Goal: Communication & Community: Answer question/provide support

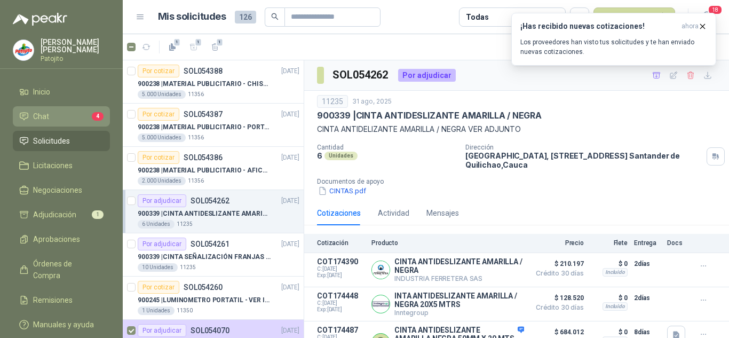
scroll to position [119, 0]
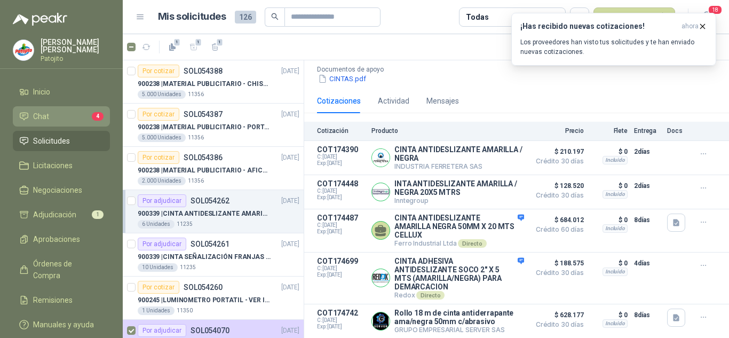
click at [86, 116] on li "Chat 4" at bounding box center [61, 116] width 84 height 12
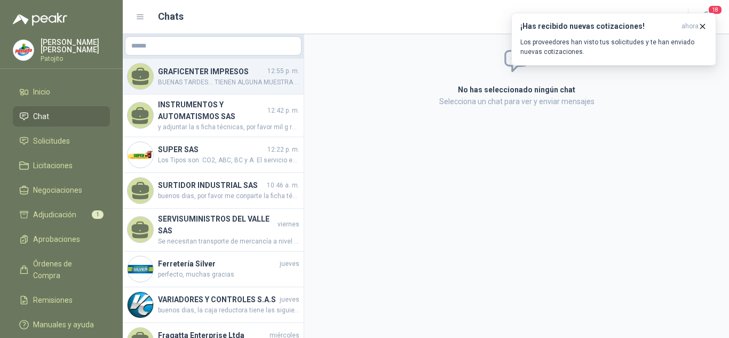
click at [215, 80] on span "BUENAS TARDES... TIENEN ALGUNA MUESTRA YA ELABORADA PARA QUE ME LA HAGAN LLEGAR…" at bounding box center [228, 82] width 141 height 10
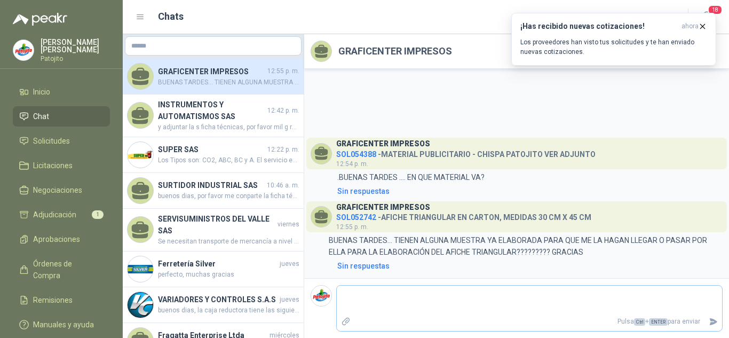
type textarea "*"
type textarea "**"
type textarea "***"
type textarea "****"
type textarea "*****"
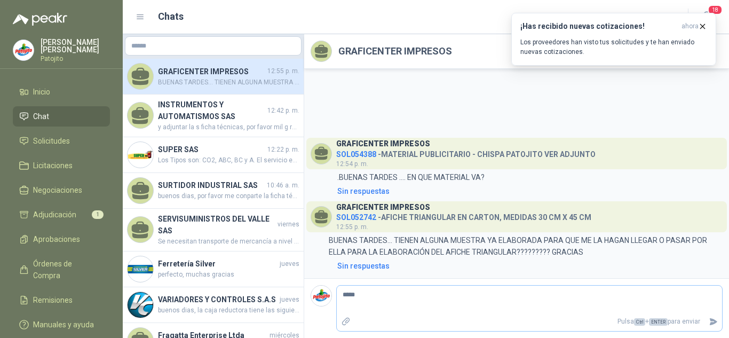
type textarea "******"
type textarea "********"
type textarea "*********"
type textarea "**********"
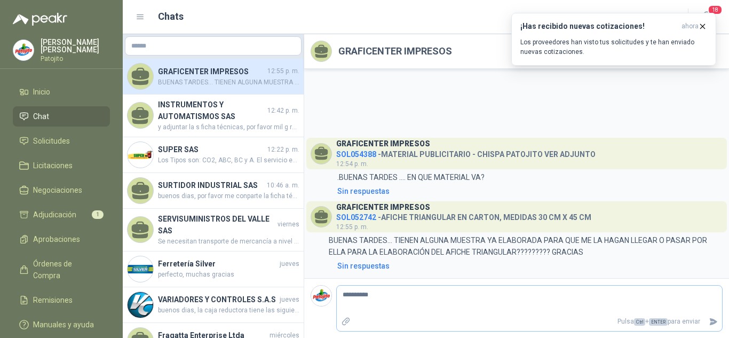
type textarea "**********"
click at [713, 319] on icon "Enviar" at bounding box center [712, 321] width 7 height 7
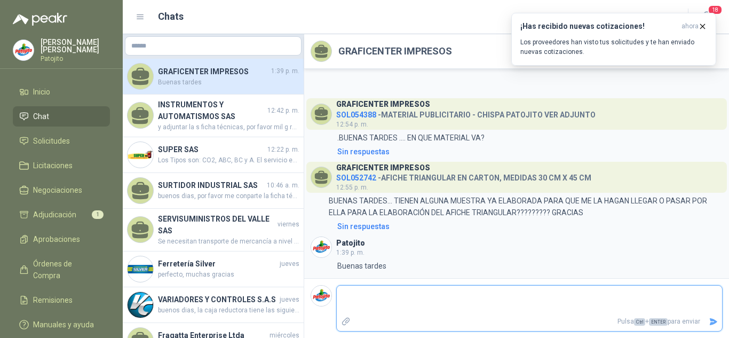
click at [539, 305] on textarea at bounding box center [529, 299] width 385 height 25
type textarea "*"
type textarea "**"
type textarea "****"
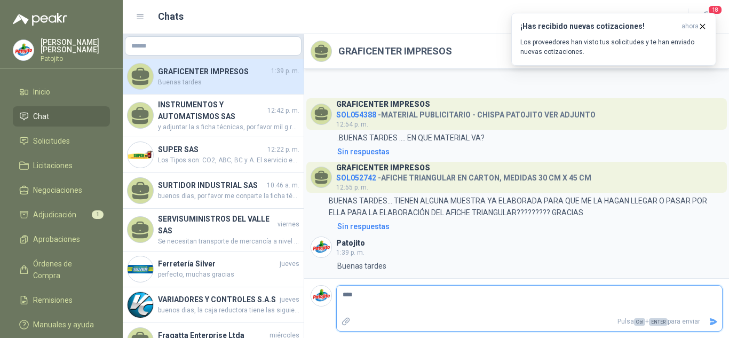
type textarea "*****"
type textarea "*******"
type textarea "********"
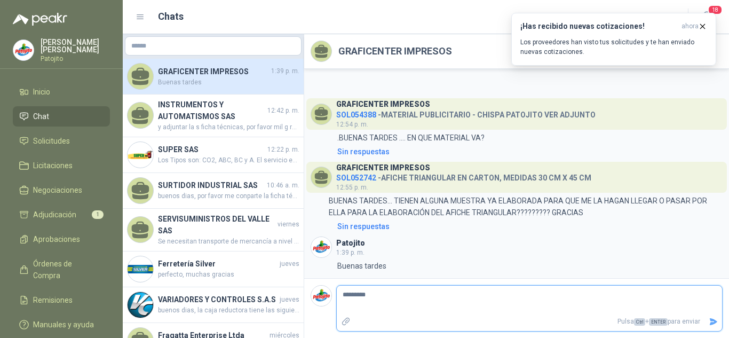
type textarea "**********"
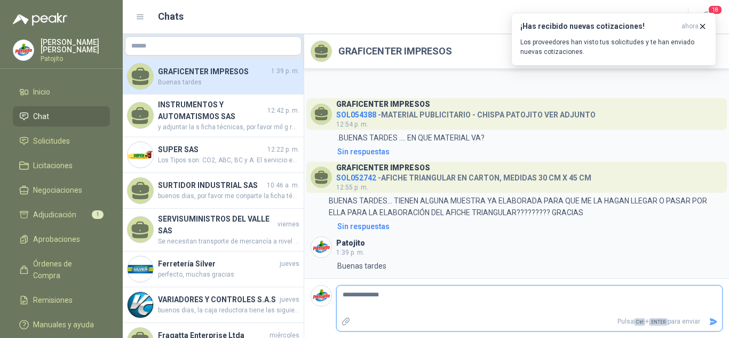
type textarea "**********"
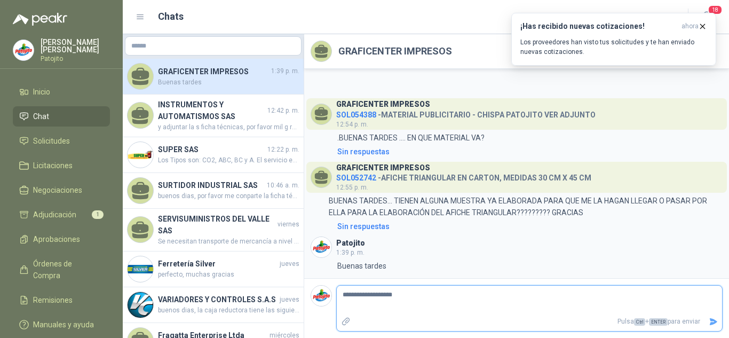
type textarea "**********"
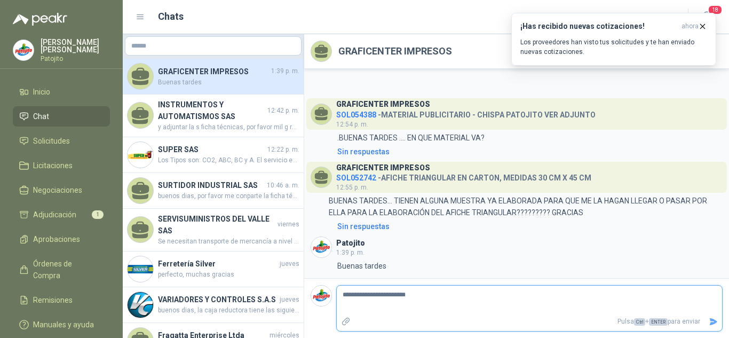
type textarea "**********"
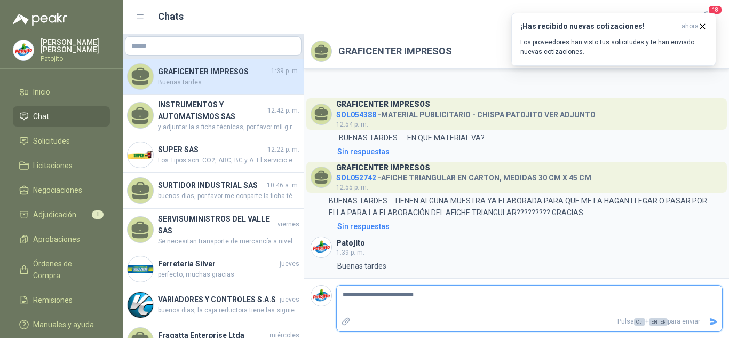
type textarea "**********"
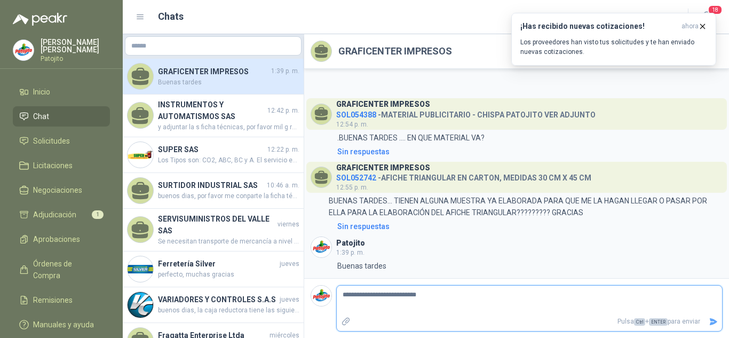
type textarea "**********"
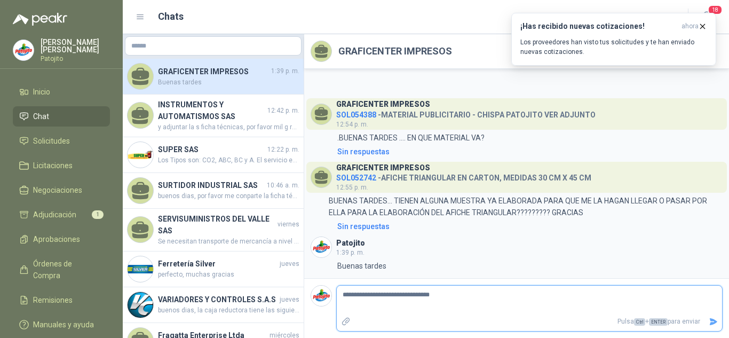
type textarea "**********"
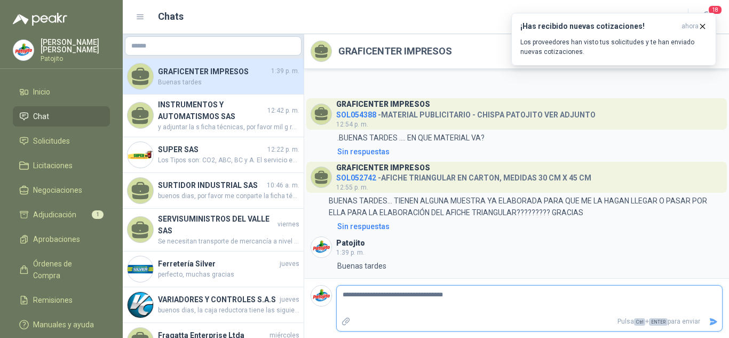
type textarea "**********"
click at [714, 322] on icon "Enviar" at bounding box center [712, 321] width 7 height 7
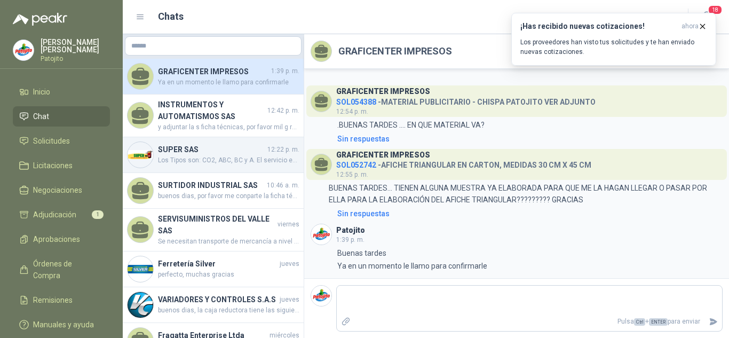
click at [237, 166] on div "SUPER SAS 12:22 p. m. Los Tipos son: CO2, ABC, BC y A. El servicio es para mant…" at bounding box center [213, 155] width 181 height 36
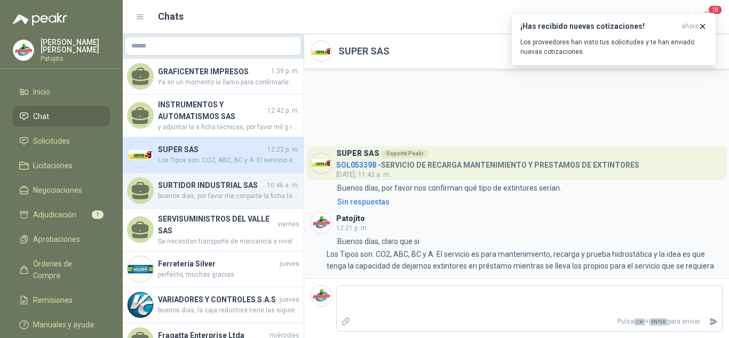
click at [208, 197] on span "buenos dias, por favor me conparte la ficha técnica de la caja que están cotiza…" at bounding box center [228, 196] width 141 height 10
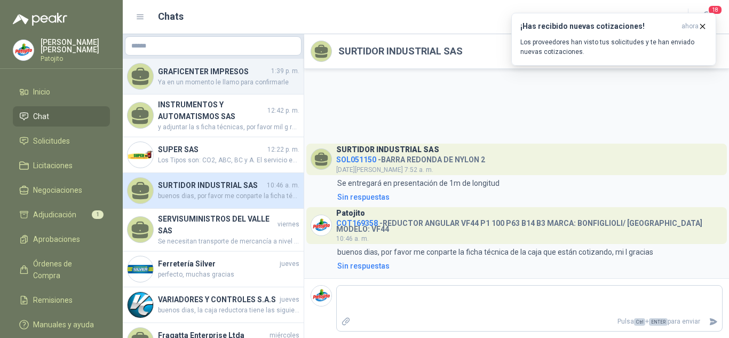
click at [206, 80] on span "Ya en un momento le llamo para confirmarle" at bounding box center [228, 82] width 141 height 10
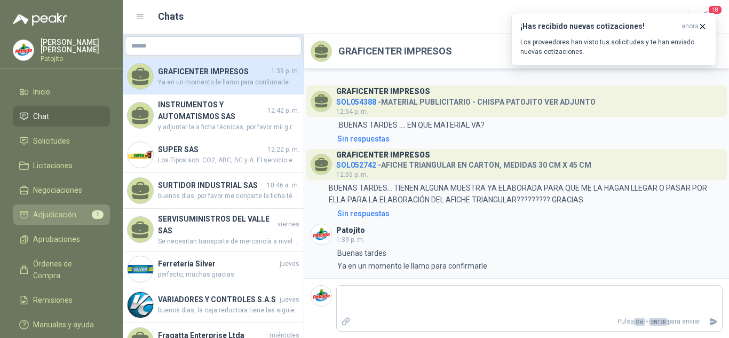
click at [56, 209] on span "Adjudicación" at bounding box center [54, 215] width 43 height 12
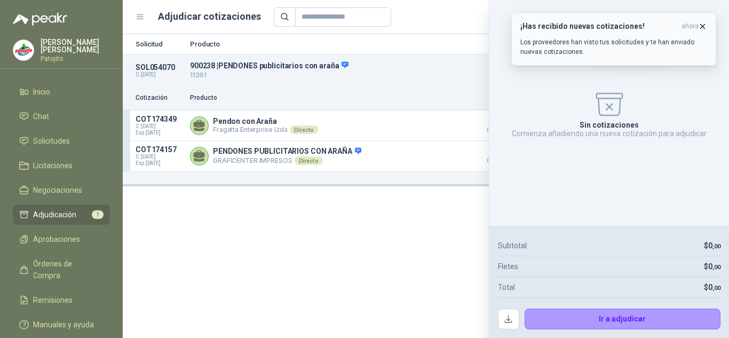
click at [703, 25] on icon "button" at bounding box center [702, 26] width 9 height 9
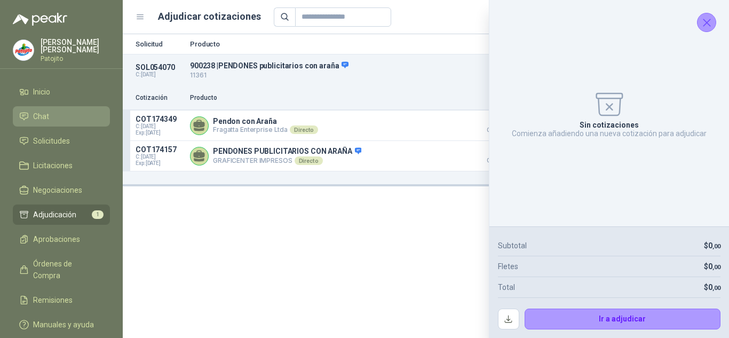
click at [54, 119] on li "Chat" at bounding box center [61, 116] width 84 height 12
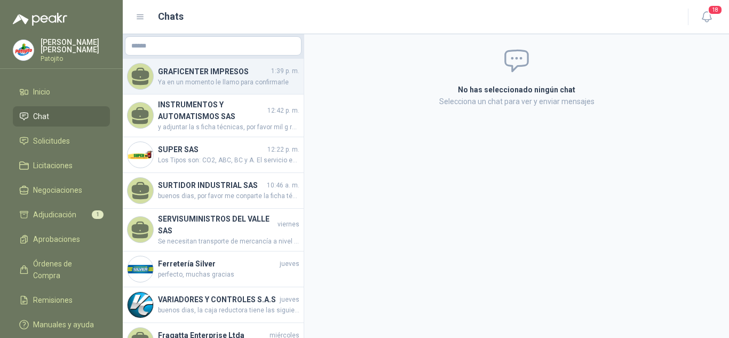
click at [201, 83] on span "Ya en un momento le llamo para confirmarle" at bounding box center [228, 82] width 141 height 10
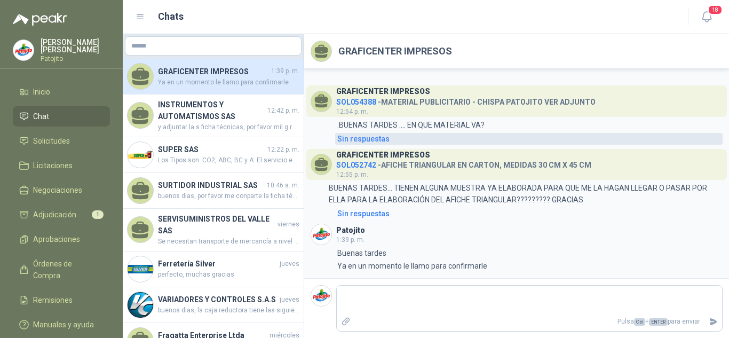
click at [374, 136] on div "Sin respuestas" at bounding box center [363, 139] width 52 height 12
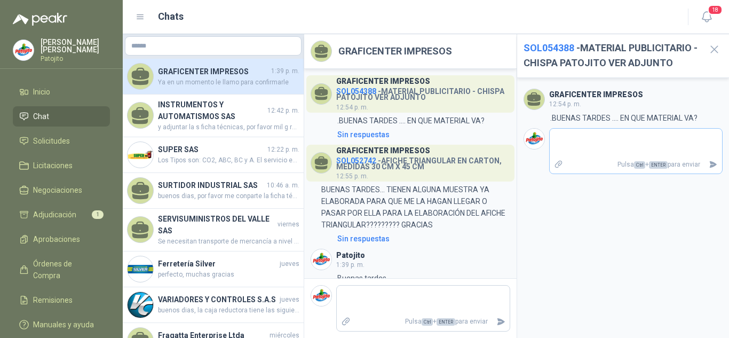
click at [594, 150] on textarea at bounding box center [635, 143] width 173 height 25
type textarea "*"
type textarea "**"
type textarea "****"
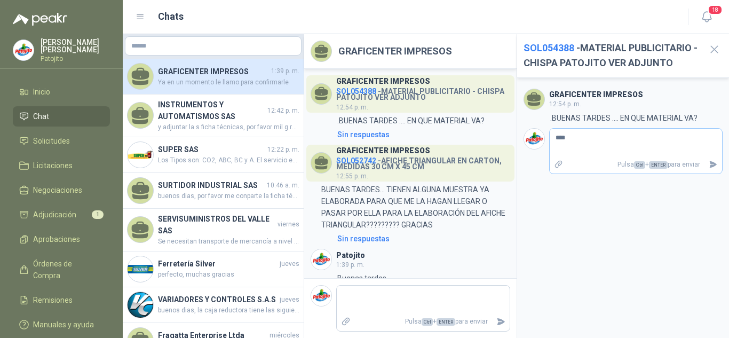
type textarea "*****"
type textarea "*******"
type textarea "********"
type textarea "*********"
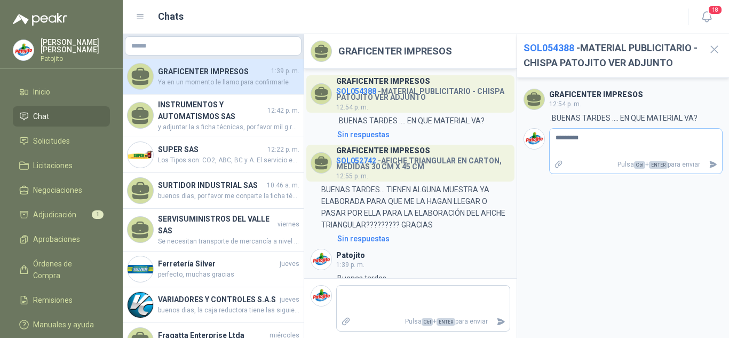
type textarea "**********"
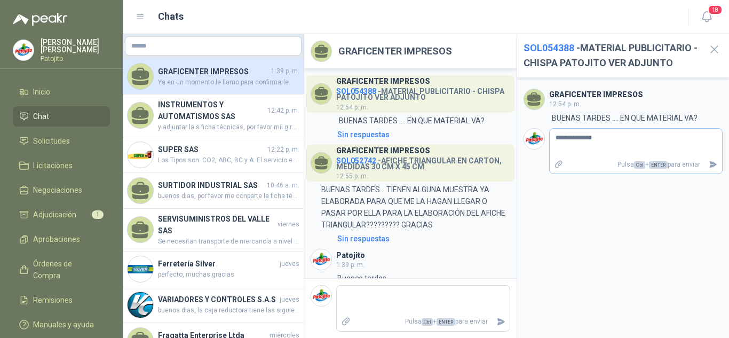
type textarea "**********"
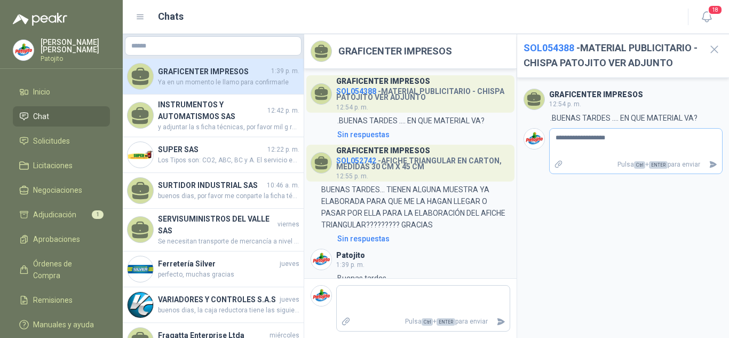
type textarea "**********"
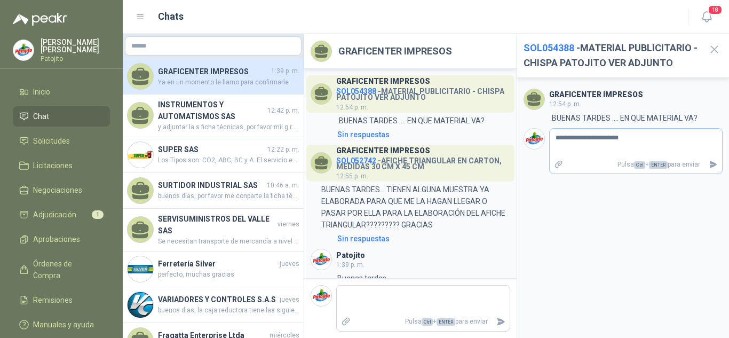
type textarea "**********"
click at [712, 165] on icon "Enviar" at bounding box center [712, 164] width 7 height 7
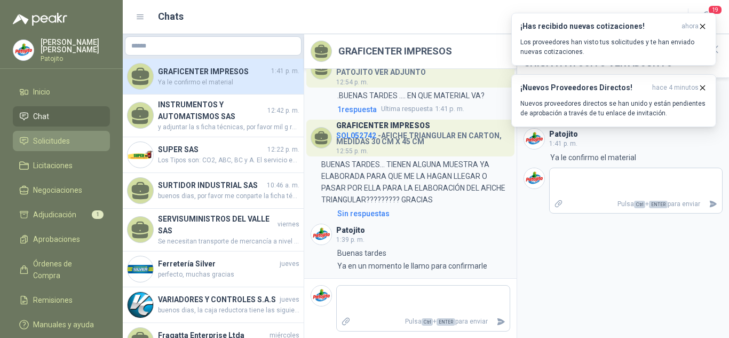
click at [51, 144] on span "Solicitudes" at bounding box center [51, 141] width 37 height 12
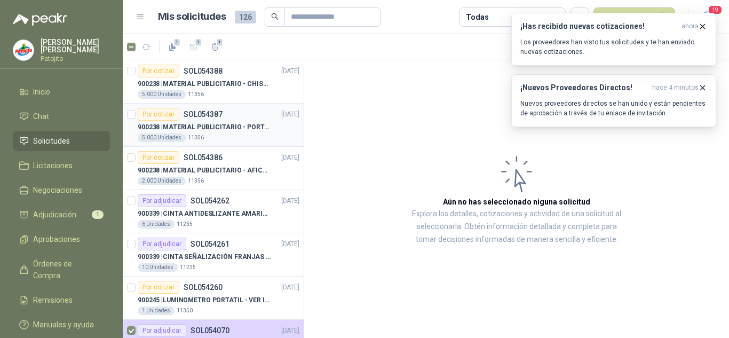
scroll to position [53, 0]
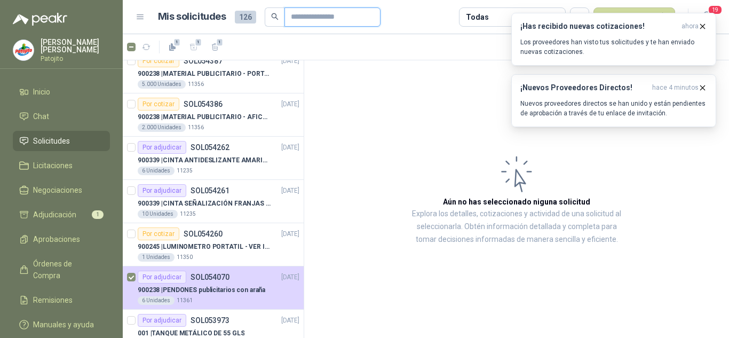
click at [318, 13] on input "text" at bounding box center [328, 17] width 75 height 18
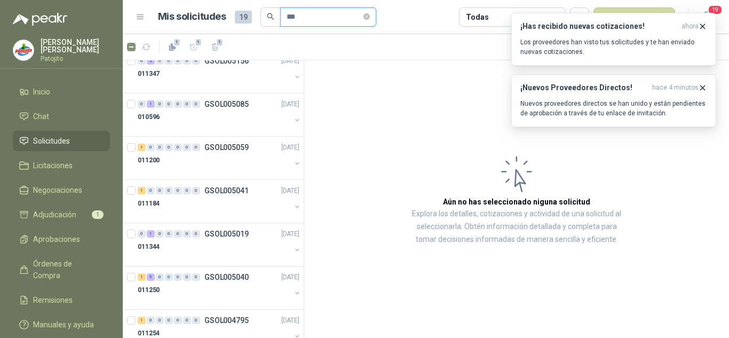
scroll to position [0, 0]
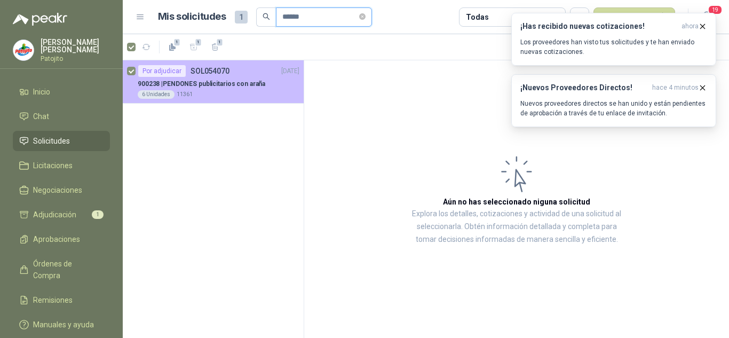
type input "******"
click at [229, 81] on p "900238 | PENDONES publicitarios con araña" at bounding box center [201, 84] width 127 height 10
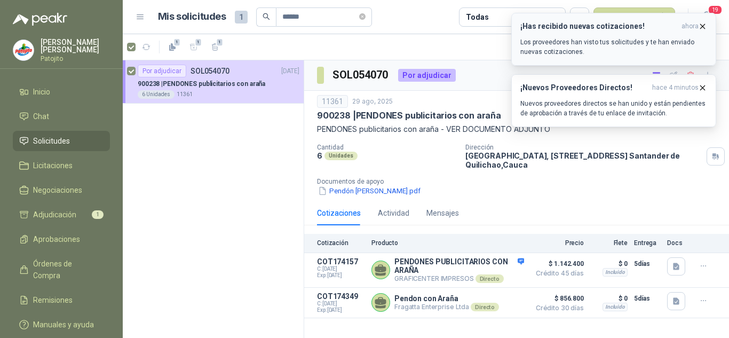
click at [699, 26] on icon "button" at bounding box center [702, 26] width 9 height 9
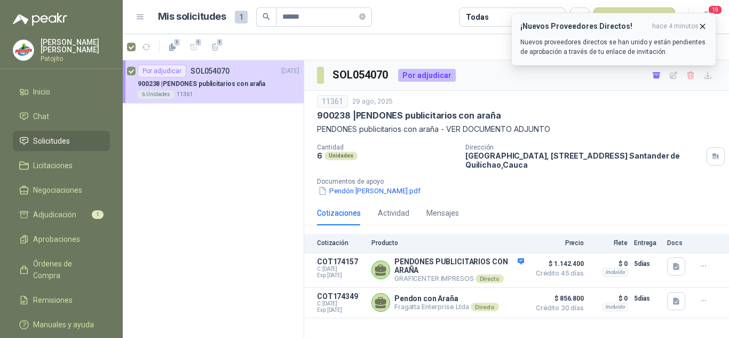
click at [704, 28] on icon "button" at bounding box center [702, 26] width 4 height 4
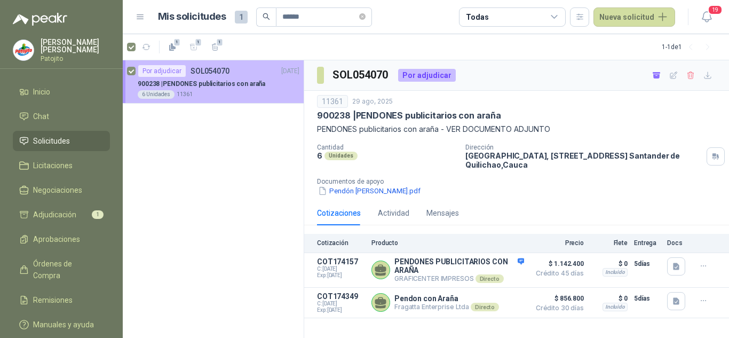
click at [207, 67] on p "SOL054070" at bounding box center [209, 70] width 39 height 7
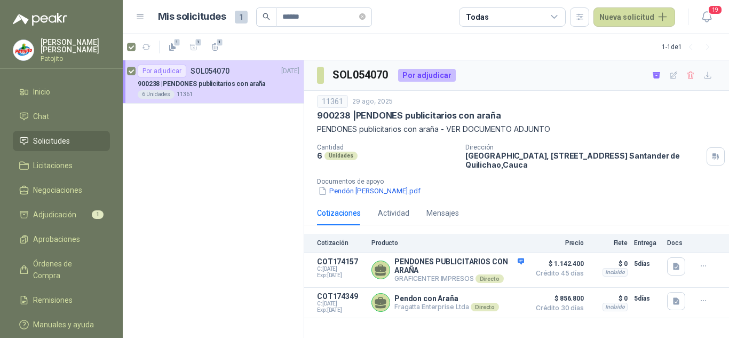
click at [356, 73] on h3 "SOL054070" at bounding box center [360, 75] width 57 height 17
copy h3 "SOL054070"
click at [713, 11] on span "19" at bounding box center [714, 10] width 15 height 10
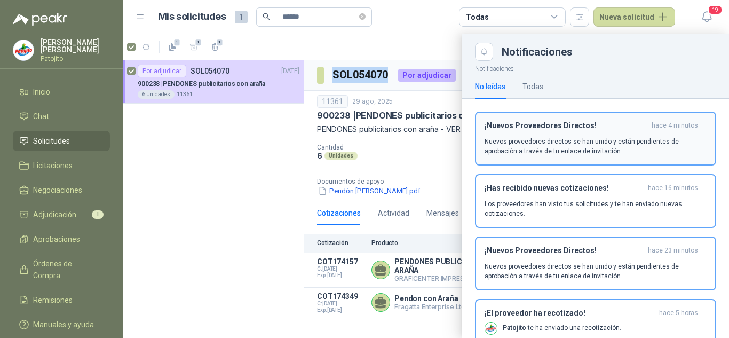
click at [553, 138] on p "Nuevos proveedores directos se han unido y están pendientes de aprobación a tra…" at bounding box center [595, 146] width 222 height 19
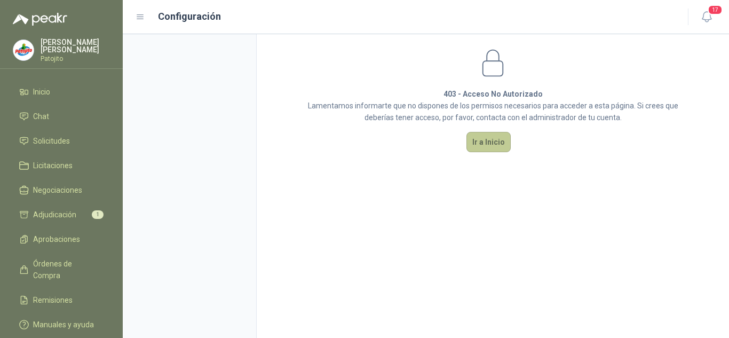
click at [490, 145] on button "Ir a Inicio" at bounding box center [488, 142] width 44 height 20
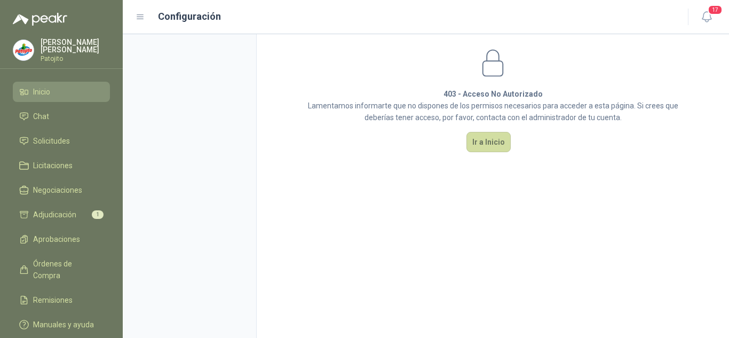
click at [48, 91] on span "Inicio" at bounding box center [41, 92] width 17 height 12
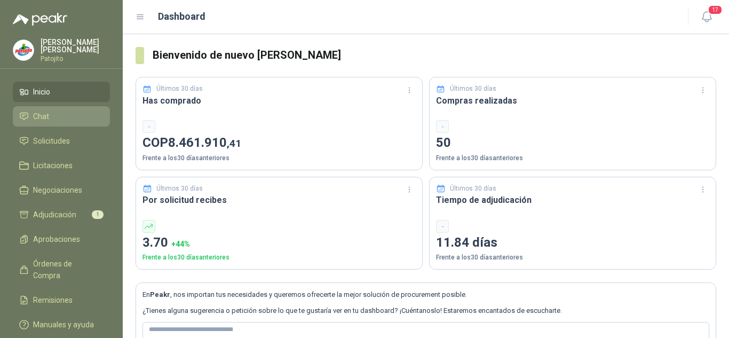
click at [53, 114] on li "Chat" at bounding box center [61, 116] width 84 height 12
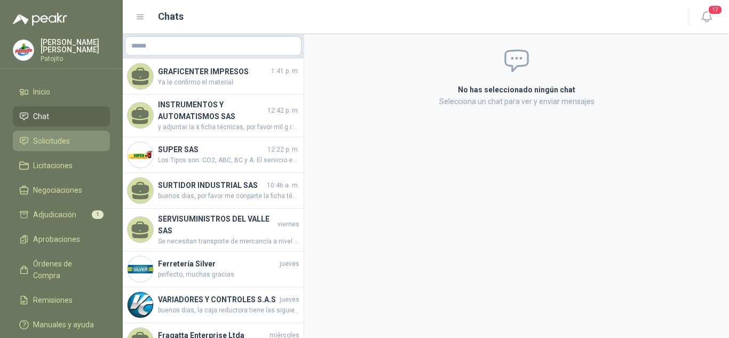
click at [57, 138] on span "Solicitudes" at bounding box center [51, 141] width 37 height 12
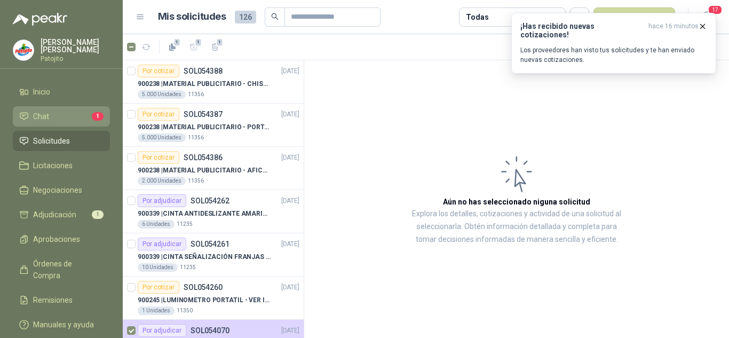
click at [65, 113] on li "Chat 1" at bounding box center [61, 116] width 84 height 12
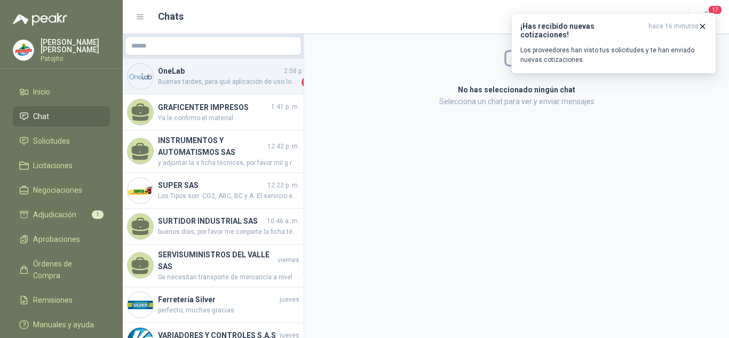
click at [201, 74] on h4 "OneLab" at bounding box center [220, 71] width 124 height 12
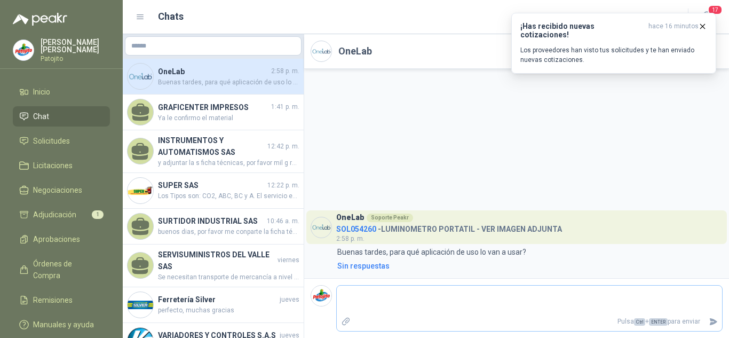
type textarea "*"
type textarea "**"
type textarea "***"
type textarea "****"
type textarea "*****"
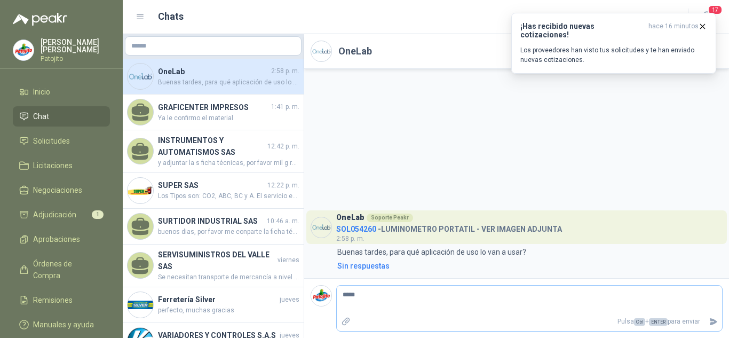
type textarea "******"
type textarea "********"
click at [713, 319] on icon "Enviar" at bounding box center [712, 321] width 7 height 7
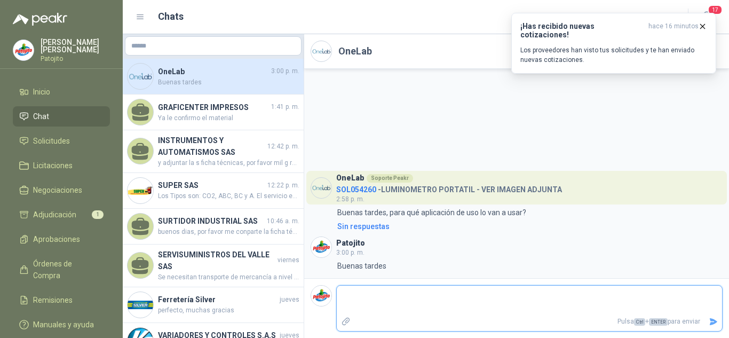
click at [436, 309] on textarea at bounding box center [529, 299] width 385 height 25
click at [709, 321] on icon "Enviar" at bounding box center [712, 321] width 9 height 9
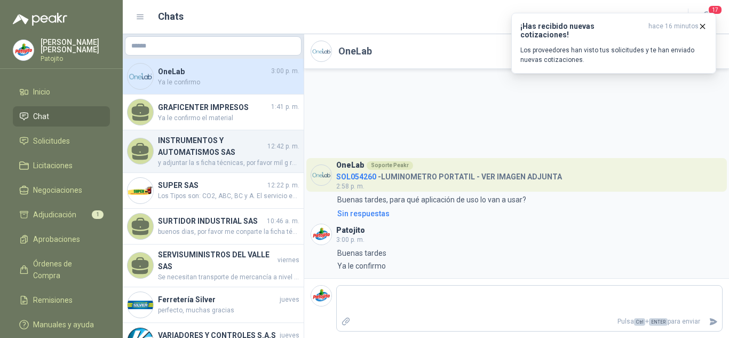
click at [209, 151] on h4 "INSTRUMENTOS Y AUTOMATISMOS SAS" at bounding box center [211, 145] width 107 height 23
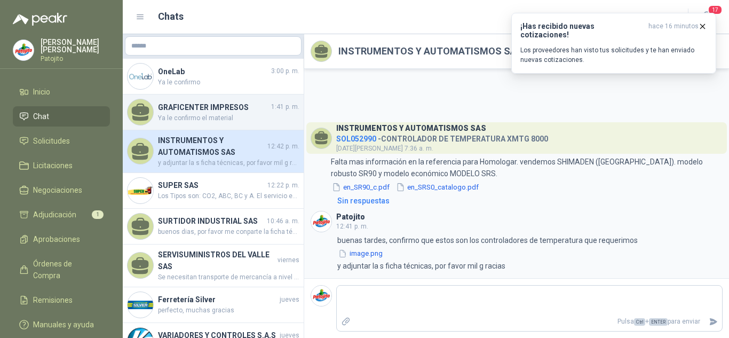
click at [199, 117] on span "Ya le confirmo el material" at bounding box center [228, 118] width 141 height 10
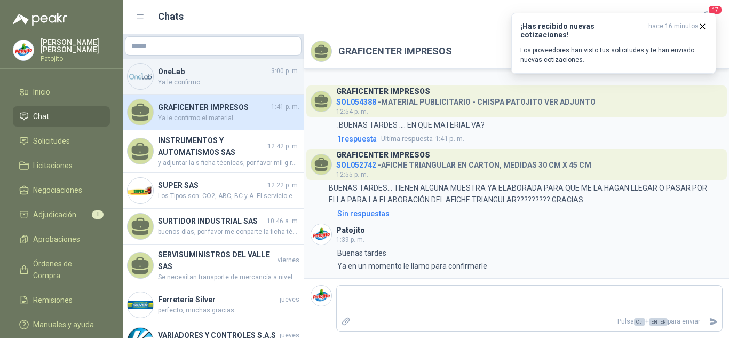
click at [191, 76] on h4 "OneLab" at bounding box center [213, 72] width 111 height 12
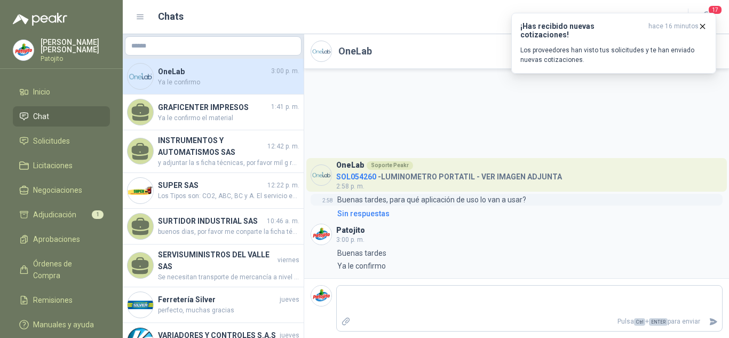
click at [418, 199] on p "Buenas tardes, para qué aplicación de uso lo van a usar?" at bounding box center [431, 200] width 189 height 12
copy p "Buenas tardes, para qué aplicación de uso lo van a usar?"
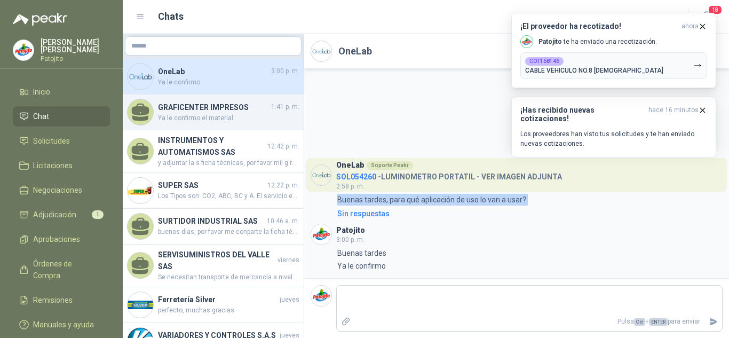
click at [205, 110] on h4 "GRAFICENTER IMPRESOS" at bounding box center [213, 107] width 111 height 12
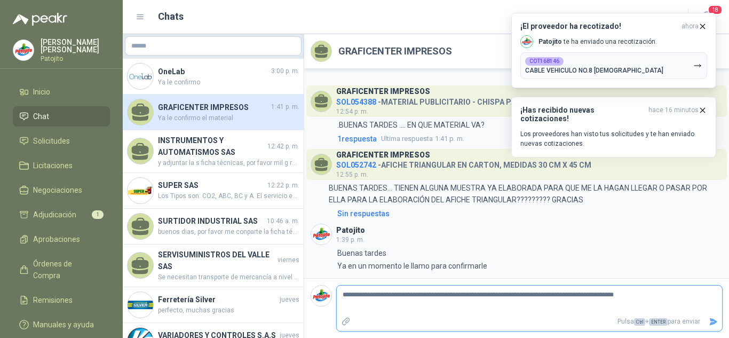
drag, startPoint x: 612, startPoint y: 287, endPoint x: 577, endPoint y: 301, distance: 38.5
click at [577, 301] on textarea "**********" at bounding box center [529, 299] width 385 height 25
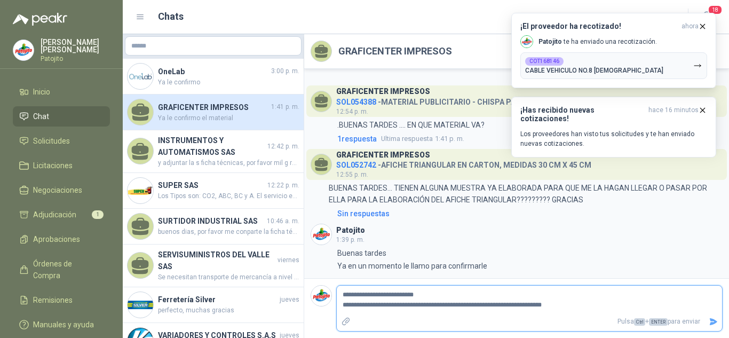
click at [520, 300] on textarea "**********" at bounding box center [529, 299] width 385 height 25
click at [509, 293] on textarea "**********" at bounding box center [529, 299] width 385 height 25
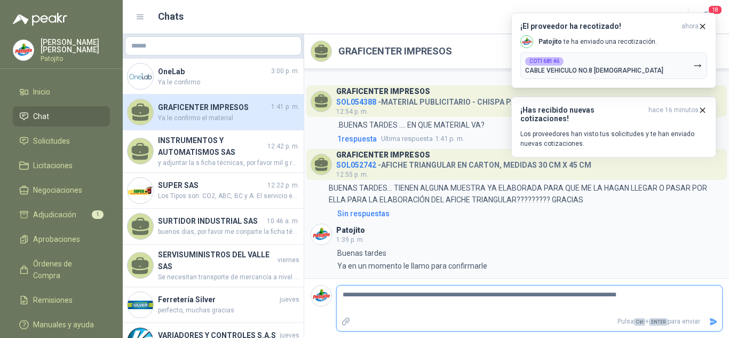
click at [709, 319] on icon "Enviar" at bounding box center [712, 321] width 9 height 9
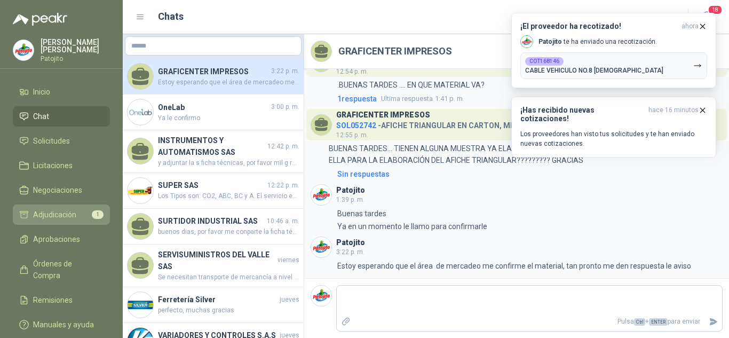
click at [76, 222] on link "Adjudicación 1" at bounding box center [61, 214] width 97 height 20
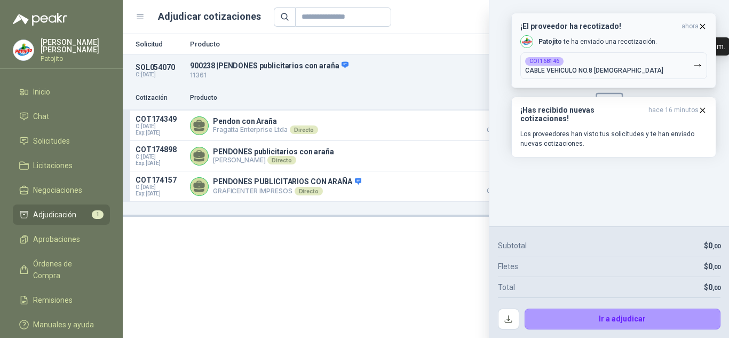
click at [701, 26] on icon "button" at bounding box center [702, 26] width 9 height 9
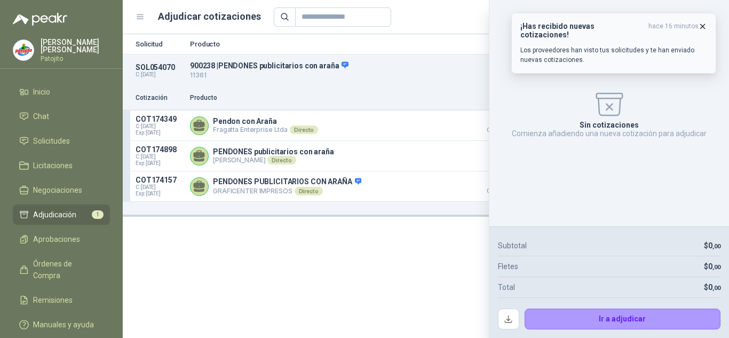
click at [703, 24] on icon "button" at bounding box center [702, 26] width 9 height 9
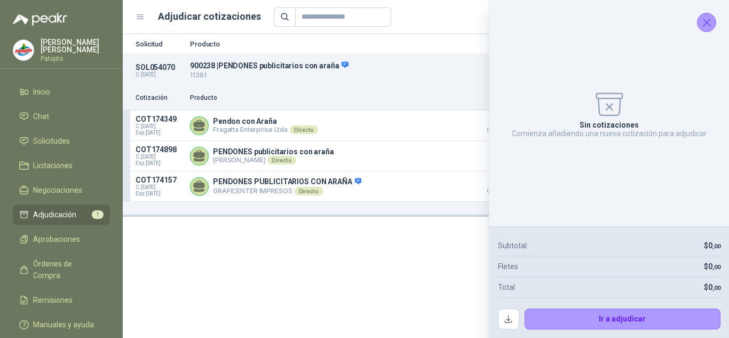
click at [709, 20] on icon "Cerrar" at bounding box center [706, 22] width 13 height 13
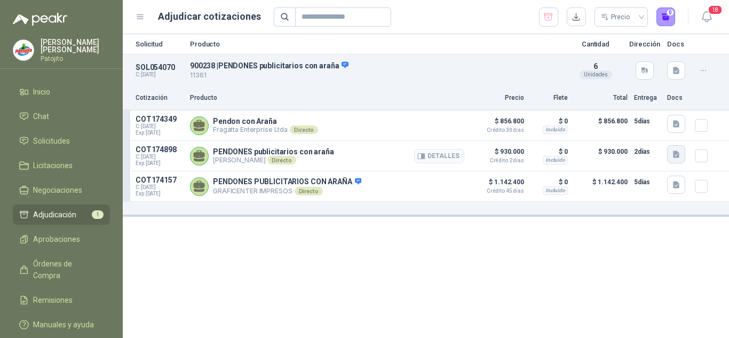
click at [679, 159] on icon "button" at bounding box center [675, 154] width 9 height 9
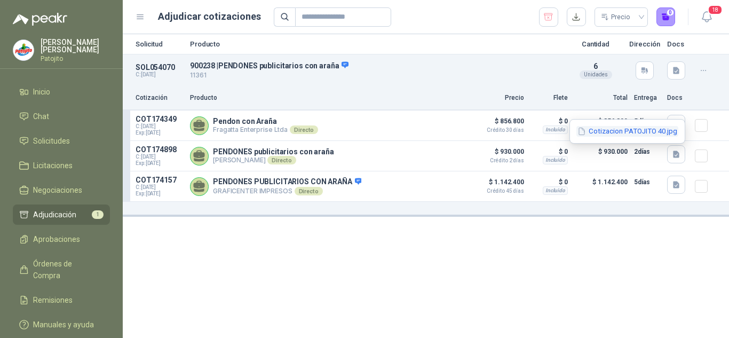
click at [603, 132] on button "Cotizacion PATOJITO 40.jpg" at bounding box center [627, 131] width 102 height 11
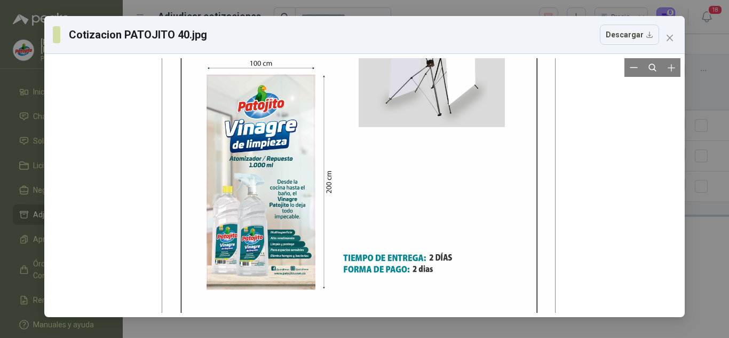
drag, startPoint x: 417, startPoint y: 139, endPoint x: 411, endPoint y: 65, distance: 73.8
click at [411, 65] on div at bounding box center [358, 127] width 393 height 509
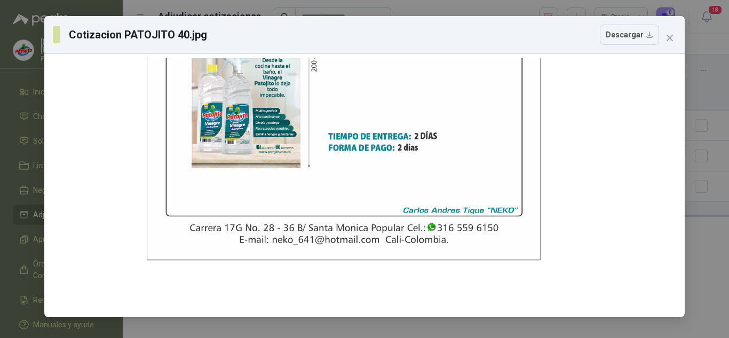
drag, startPoint x: 422, startPoint y: 150, endPoint x: 401, endPoint y: 53, distance: 99.3
click at [401, 53] on div "Cotizacion PATOJITO 40.jpg Descargar" at bounding box center [364, 166] width 640 height 301
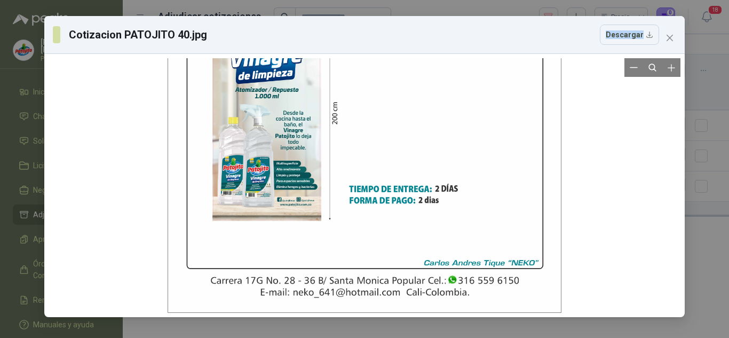
drag, startPoint x: 398, startPoint y: 51, endPoint x: 444, endPoint y: 129, distance: 90.8
click at [387, 137] on div "Cotizacion PATOJITO 40.jpg Descargar" at bounding box center [364, 166] width 640 height 301
click at [666, 38] on icon "close" at bounding box center [669, 38] width 9 height 9
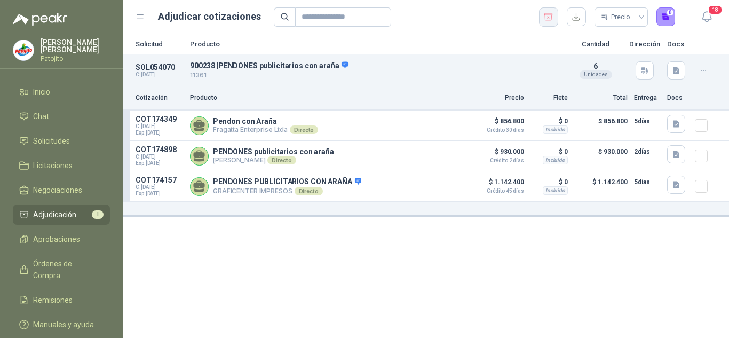
click at [541, 17] on button "button" at bounding box center [548, 16] width 19 height 19
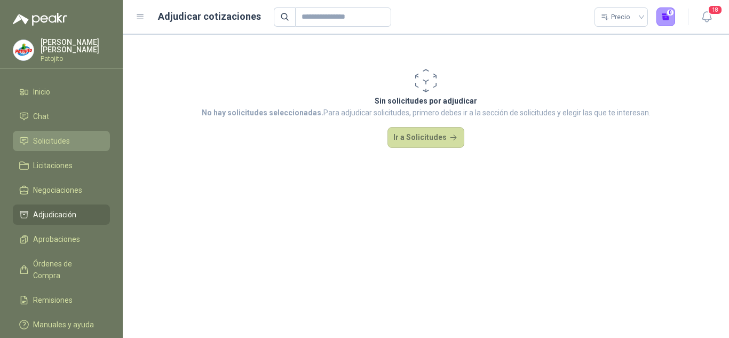
click at [57, 145] on span "Solicitudes" at bounding box center [51, 141] width 37 height 12
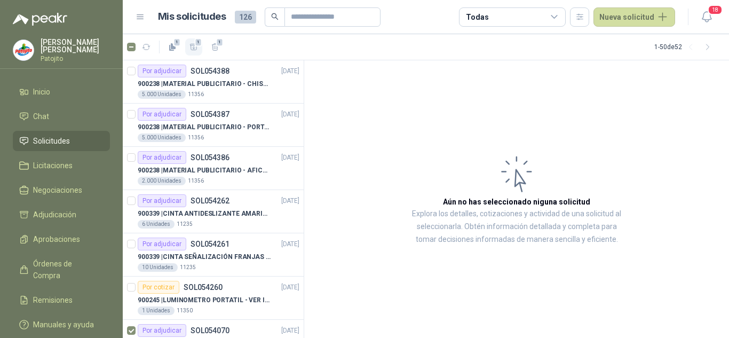
click at [198, 45] on span "1" at bounding box center [198, 42] width 7 height 9
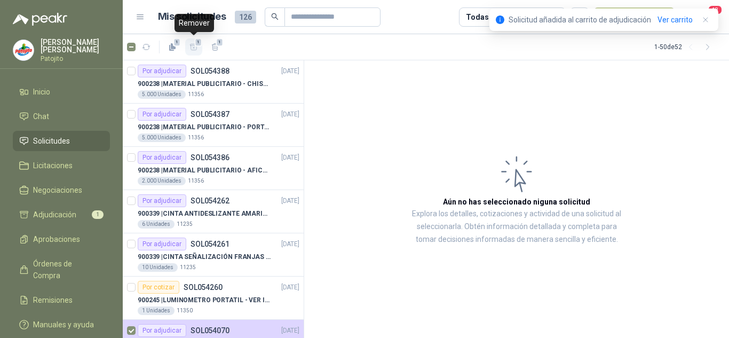
click at [198, 45] on span "1" at bounding box center [198, 42] width 7 height 9
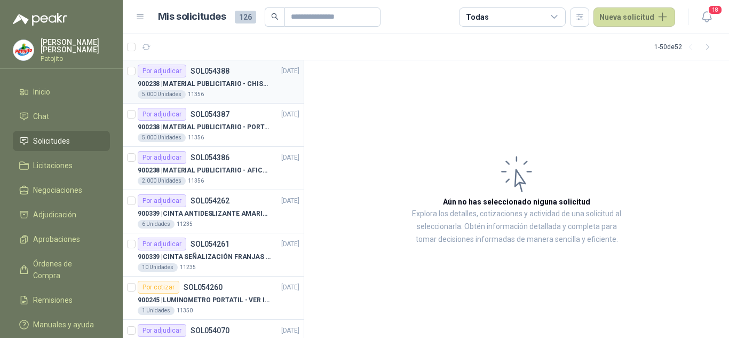
click at [259, 84] on p "900238 | MATERIAL PUBLICITARIO - CHISPA PATOJITO VER ADJUNTO" at bounding box center [204, 84] width 133 height 10
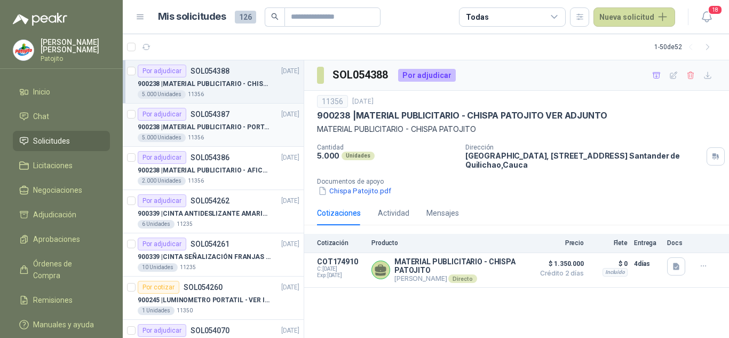
click at [245, 123] on p "900238 | MATERIAL PUBLICITARIO - PORTAPRECIOS VER ADJUNTO" at bounding box center [204, 127] width 133 height 10
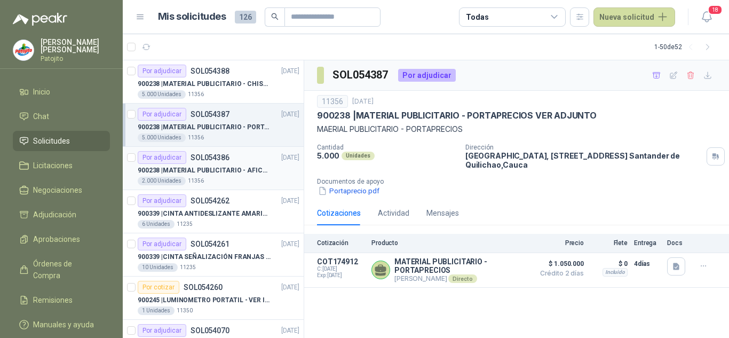
click at [244, 162] on div "Por adjudicar SOL054386 [DATE]" at bounding box center [219, 157] width 162 height 13
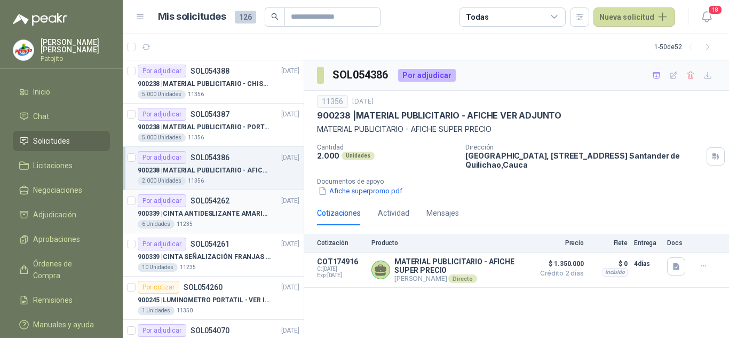
click at [239, 209] on p "900339 | CINTA ANTIDESLIZANTE AMARILLA / NEGRA" at bounding box center [204, 214] width 133 height 10
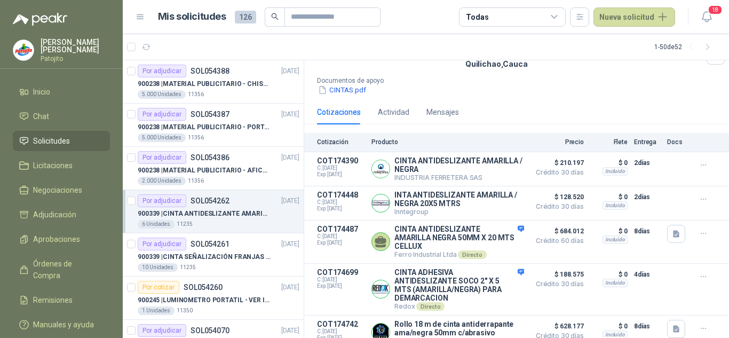
scroll to position [154, 0]
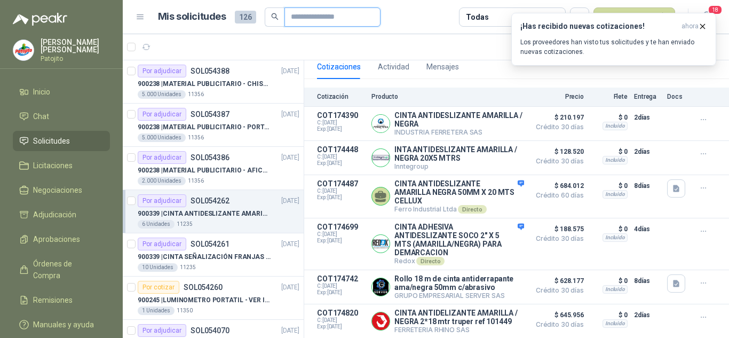
click at [346, 19] on input "text" at bounding box center [328, 17] width 75 height 18
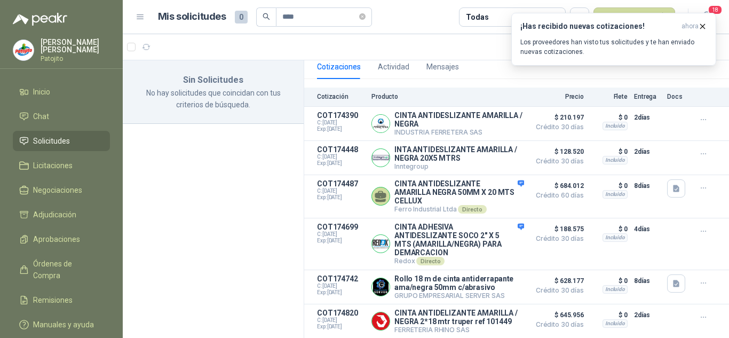
click at [43, 140] on span "Solicitudes" at bounding box center [51, 141] width 37 height 12
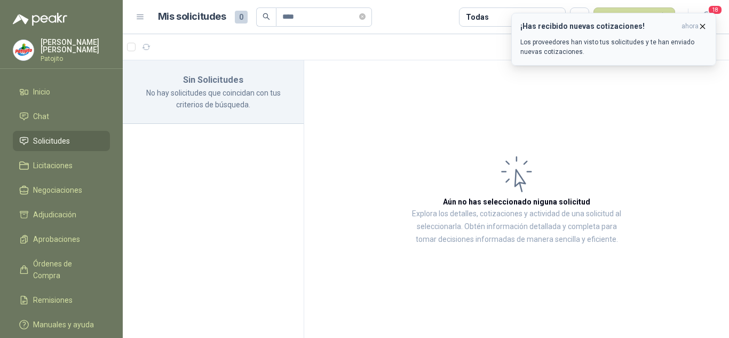
click at [703, 27] on icon "button" at bounding box center [702, 26] width 9 height 9
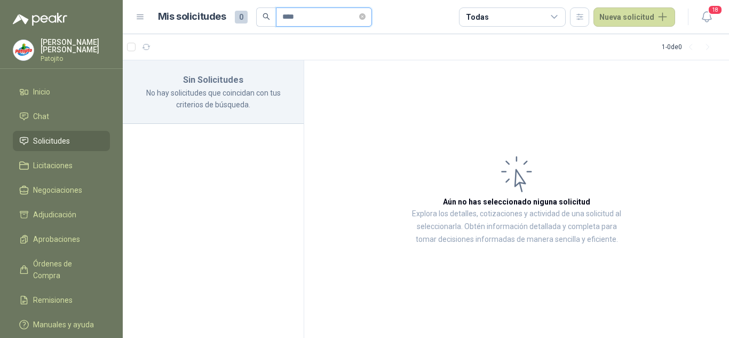
click at [307, 16] on input "****" at bounding box center [319, 17] width 75 height 18
click at [47, 143] on span "Solicitudes" at bounding box center [51, 141] width 37 height 12
click at [365, 17] on icon "close-circle" at bounding box center [362, 16] width 6 height 6
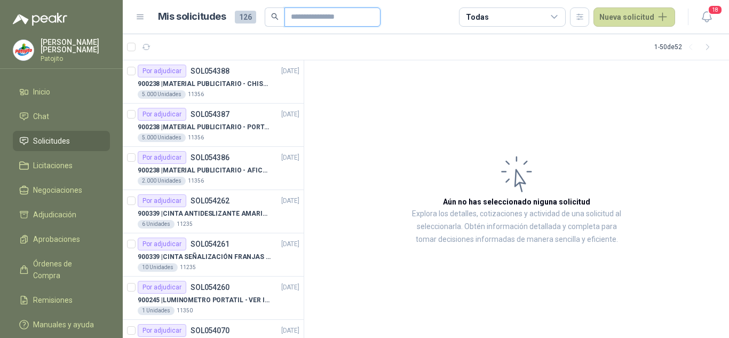
click at [321, 18] on input "text" at bounding box center [328, 17] width 75 height 18
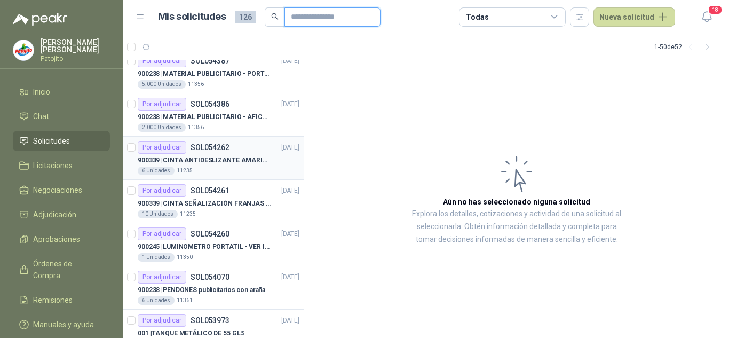
scroll to position [107, 0]
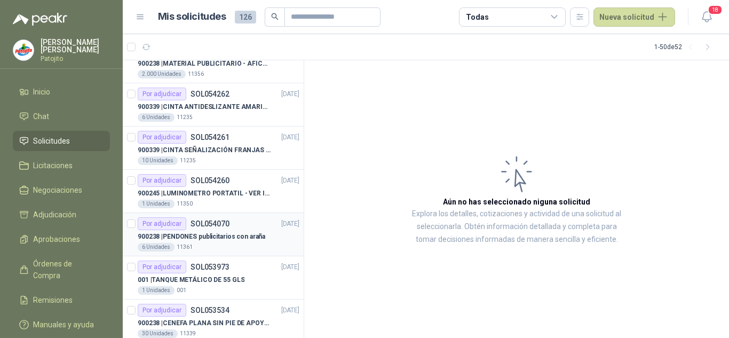
click at [218, 235] on p "900238 | PENDONES publicitarios con araña" at bounding box center [201, 236] width 127 height 10
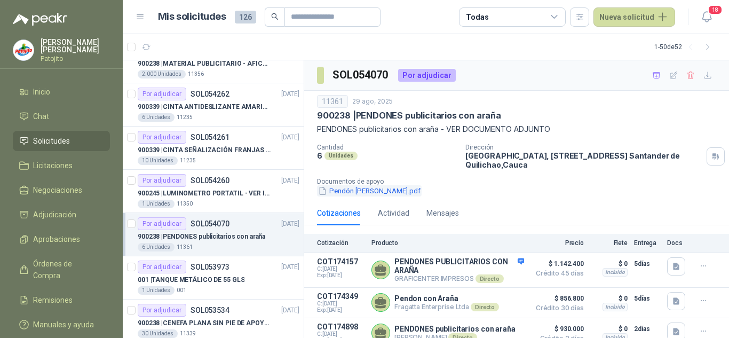
scroll to position [12, 0]
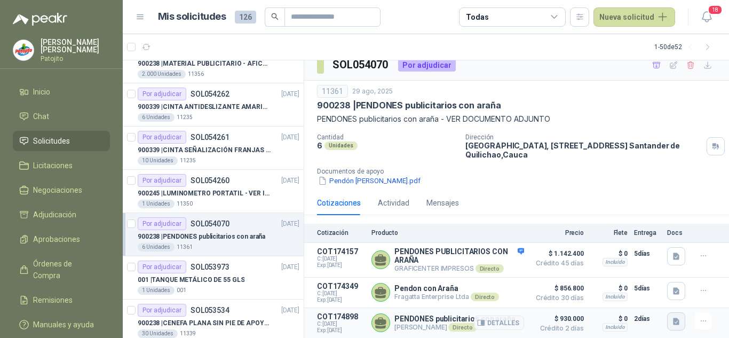
click at [673, 321] on icon "button" at bounding box center [676, 320] width 6 height 7
click at [608, 299] on button "Cotizacion PATOJITO 40.jpg" at bounding box center [618, 296] width 102 height 11
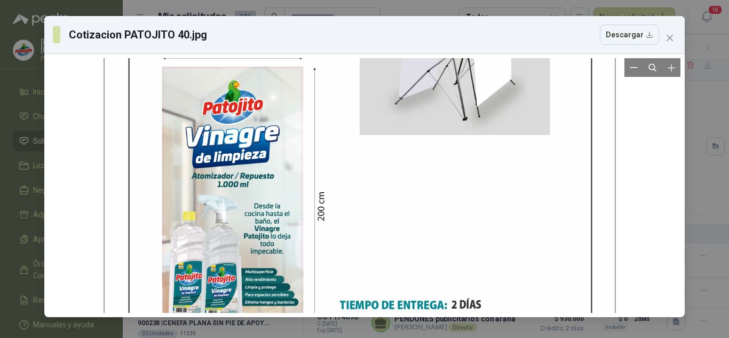
drag, startPoint x: 371, startPoint y: 131, endPoint x: 366, endPoint y: 252, distance: 120.6
click at [366, 252] on div at bounding box center [358, 134] width 511 height 661
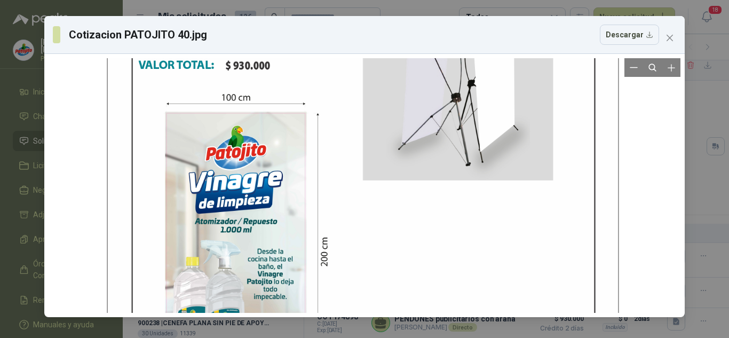
drag, startPoint x: 356, startPoint y: 167, endPoint x: 352, endPoint y: 253, distance: 86.0
click at [352, 253] on div at bounding box center [362, 180] width 511 height 661
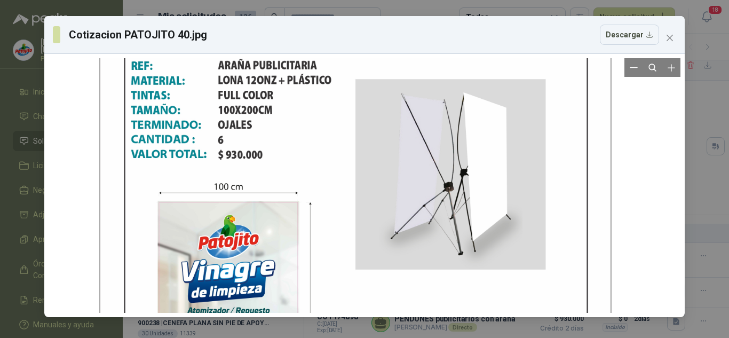
drag, startPoint x: 329, startPoint y: 177, endPoint x: 319, endPoint y: 226, distance: 50.0
click at [320, 226] on div at bounding box center [354, 269] width 511 height 661
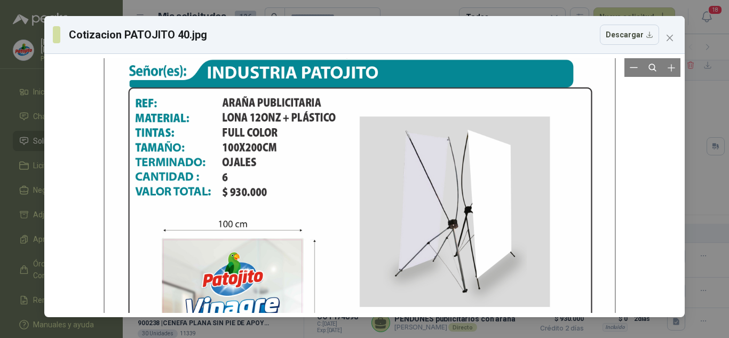
drag, startPoint x: 309, startPoint y: 196, endPoint x: 305, endPoint y: 232, distance: 36.6
click at [305, 232] on div at bounding box center [358, 306] width 511 height 661
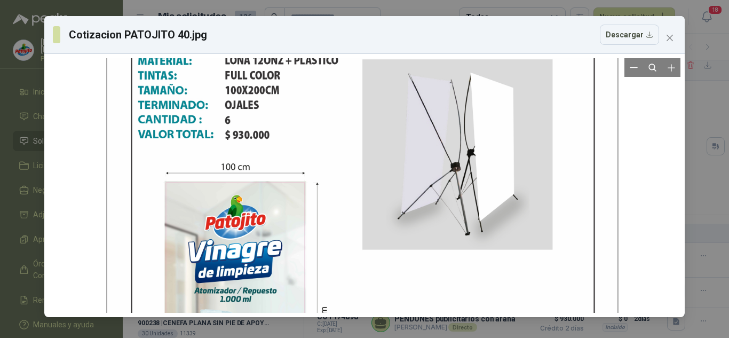
drag, startPoint x: 287, startPoint y: 197, endPoint x: 285, endPoint y: 123, distance: 74.2
click at [285, 123] on div at bounding box center [361, 249] width 511 height 661
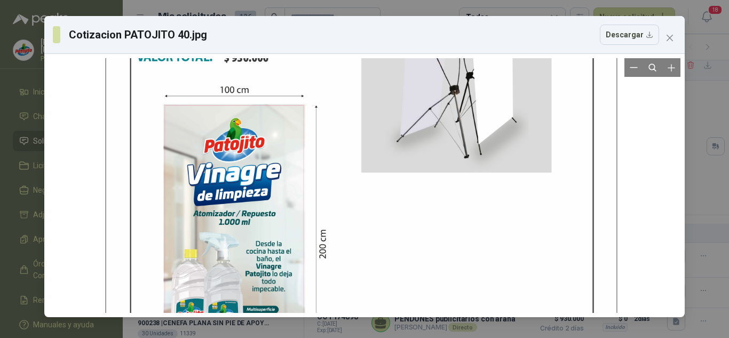
drag, startPoint x: 276, startPoint y: 193, endPoint x: 271, endPoint y: 113, distance: 80.1
click at [271, 113] on div at bounding box center [360, 172] width 511 height 661
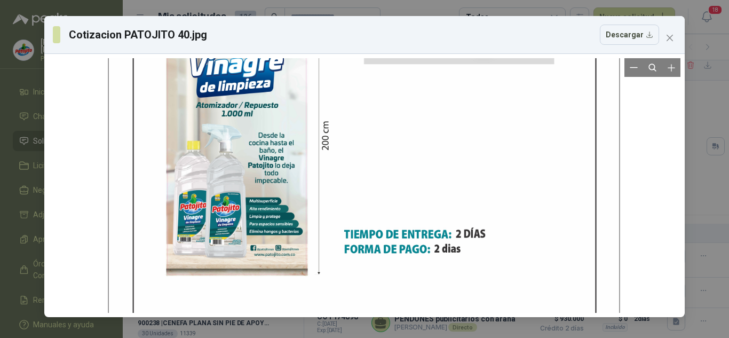
drag, startPoint x: 270, startPoint y: 176, endPoint x: 269, endPoint y: 86, distance: 90.1
click at [269, 86] on div at bounding box center [363, 63] width 511 height 661
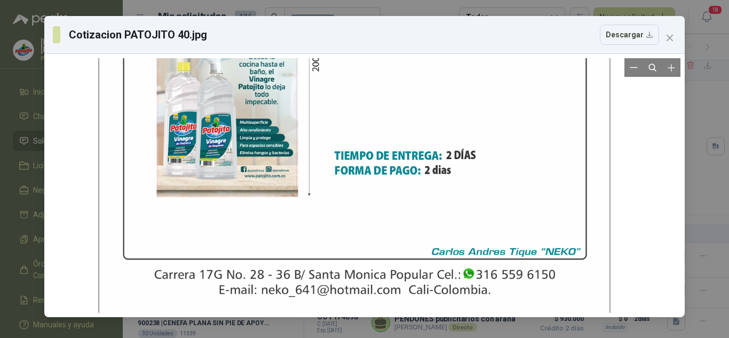
drag, startPoint x: 282, startPoint y: 177, endPoint x: 271, endPoint y: 124, distance: 53.2
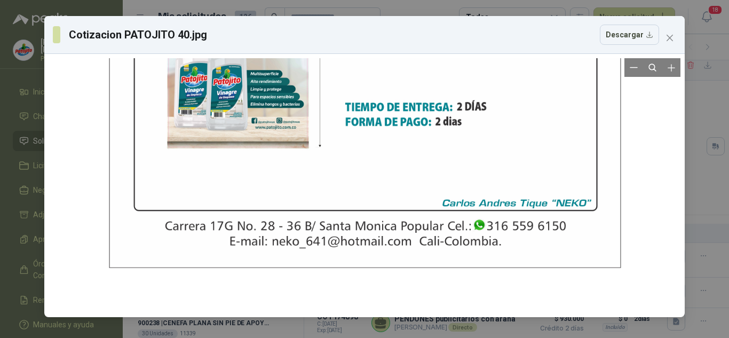
drag, startPoint x: 273, startPoint y: 142, endPoint x: 273, endPoint y: 93, distance: 49.1
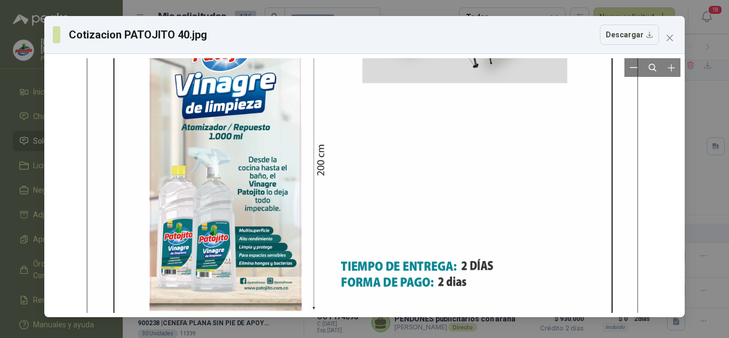
drag, startPoint x: 396, startPoint y: 184, endPoint x: 396, endPoint y: 286, distance: 101.9
click at [394, 293] on div at bounding box center [361, 83] width 550 height 713
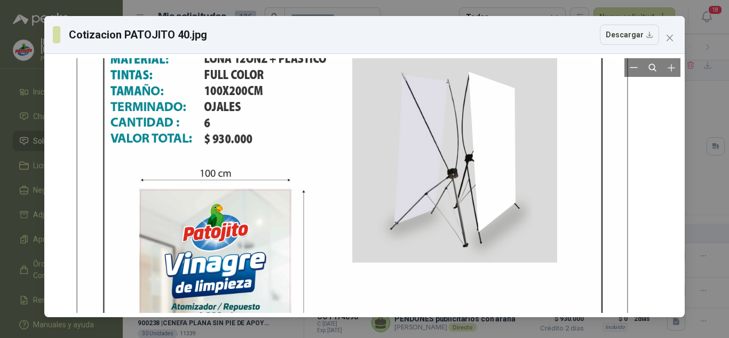
drag, startPoint x: 380, startPoint y: 159, endPoint x: 364, endPoint y: 310, distance: 151.3
click at [364, 310] on div at bounding box center [351, 262] width 550 height 713
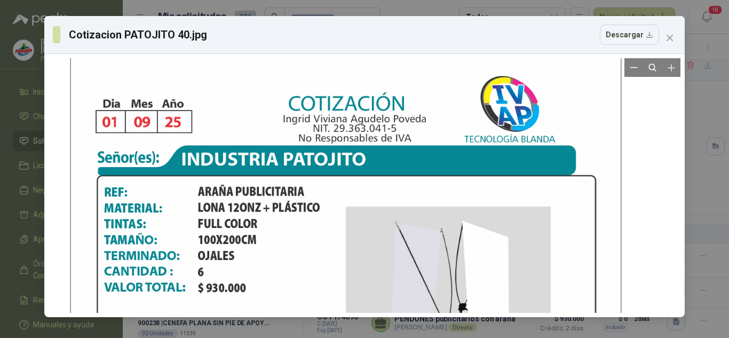
drag, startPoint x: 345, startPoint y: 191, endPoint x: 326, endPoint y: 293, distance: 103.6
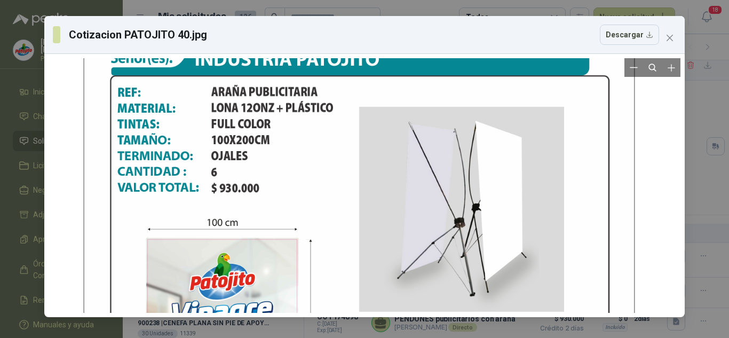
drag, startPoint x: 305, startPoint y: 217, endPoint x: 300, endPoint y: 111, distance: 105.7
click at [300, 111] on div at bounding box center [358, 311] width 550 height 713
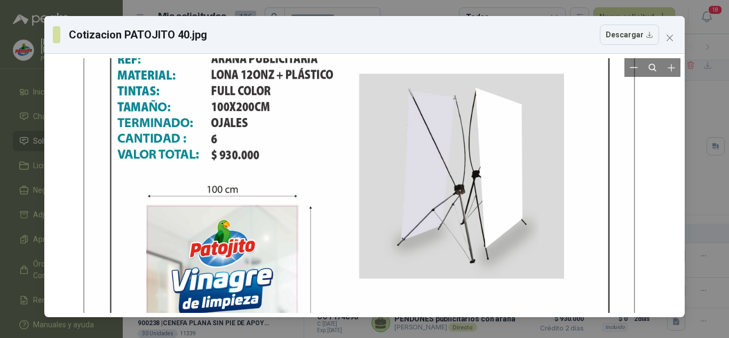
drag, startPoint x: 303, startPoint y: 218, endPoint x: 293, endPoint y: 139, distance: 80.1
click at [293, 139] on div at bounding box center [358, 278] width 550 height 713
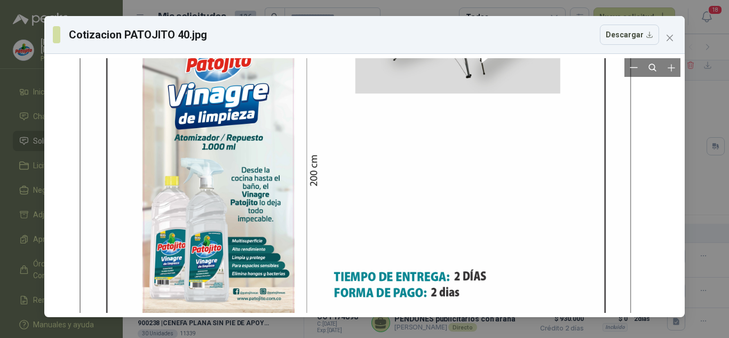
drag, startPoint x: 310, startPoint y: 227, endPoint x: 305, endPoint y: 132, distance: 95.1
click at [301, 115] on div at bounding box center [354, 93] width 550 height 713
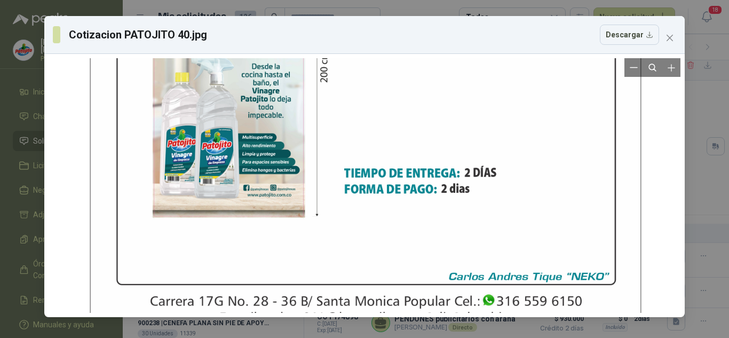
drag, startPoint x: 307, startPoint y: 191, endPoint x: 306, endPoint y: 125, distance: 65.6
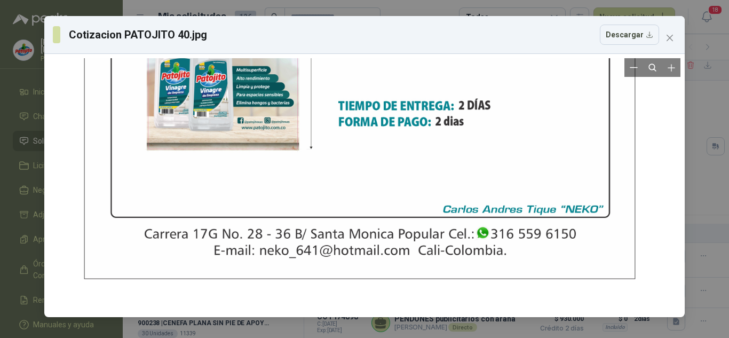
drag, startPoint x: 311, startPoint y: 187, endPoint x: 306, endPoint y: 134, distance: 52.5
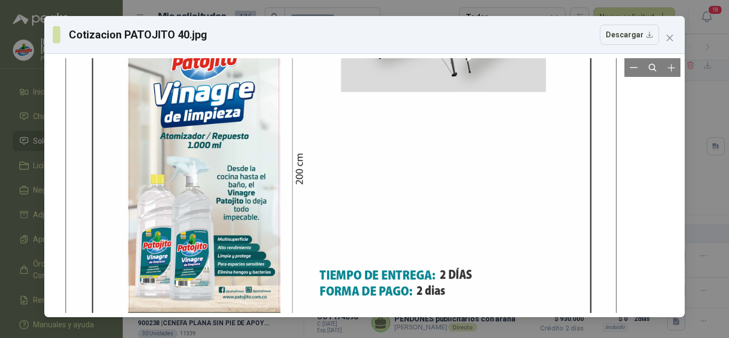
drag, startPoint x: 318, startPoint y: 114, endPoint x: 302, endPoint y: 233, distance: 120.0
click at [293, 259] on div at bounding box center [340, 91] width 550 height 713
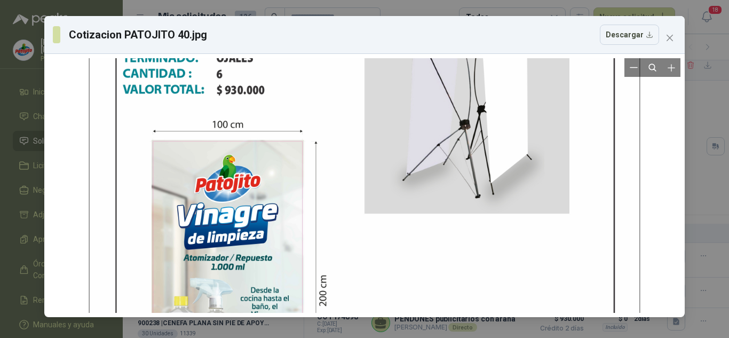
drag, startPoint x: 313, startPoint y: 116, endPoint x: 309, endPoint y: 240, distance: 123.8
click at [309, 240] on div at bounding box center [364, 213] width 550 height 713
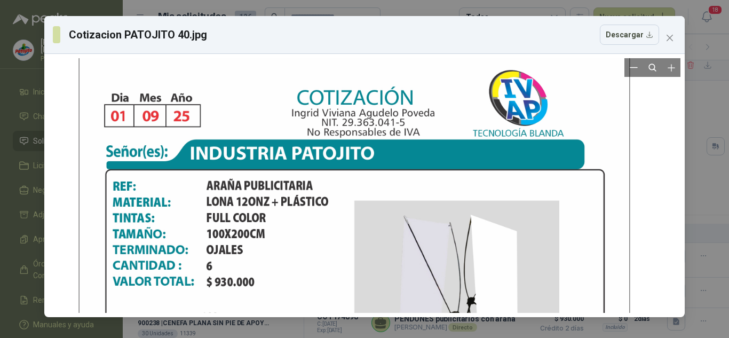
drag, startPoint x: 310, startPoint y: 163, endPoint x: 300, endPoint y: 236, distance: 73.8
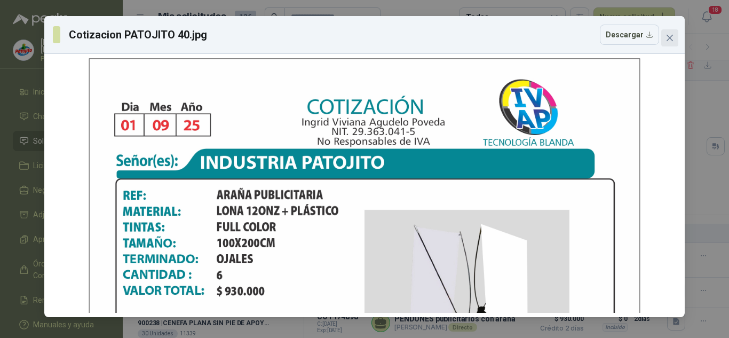
click at [665, 39] on span "Close" at bounding box center [669, 38] width 17 height 9
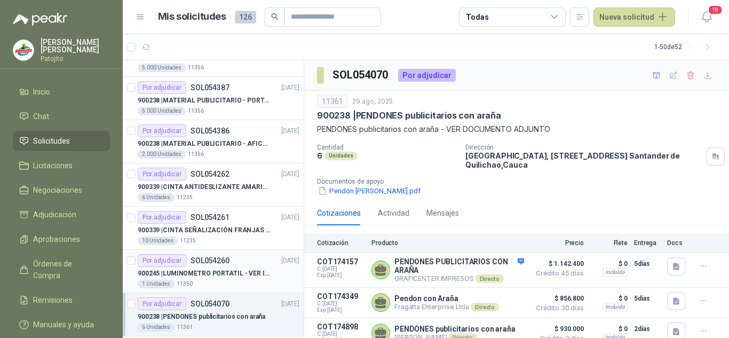
scroll to position [0, 0]
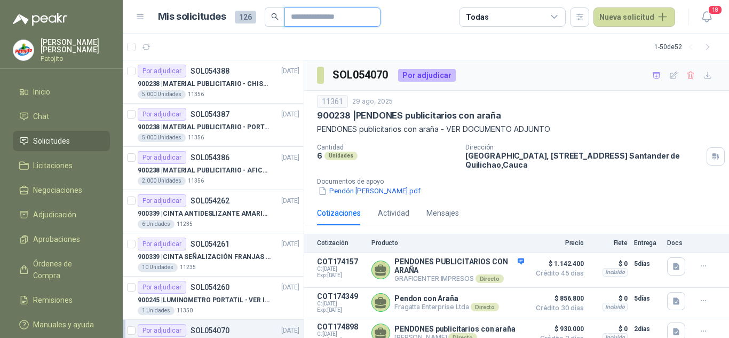
click at [296, 13] on input "text" at bounding box center [328, 17] width 75 height 18
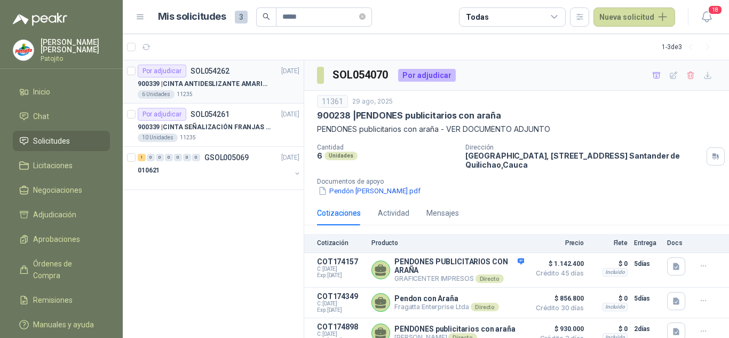
click at [209, 77] on div "Por adjudicar SOL054262" at bounding box center [184, 71] width 92 height 13
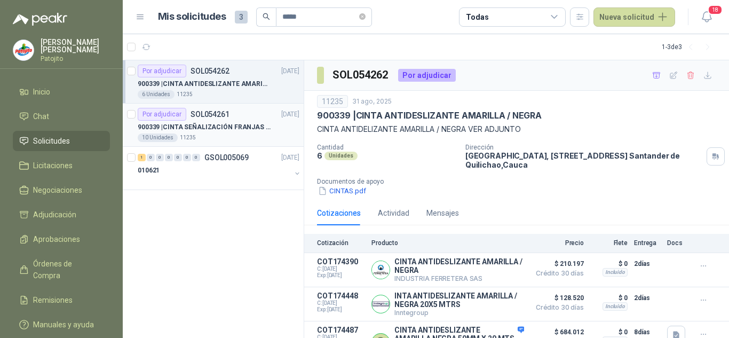
click at [243, 125] on p "900339 | CINTA SEÑALIZACIÓN FRANJAS [PERSON_NAME] NEGRA" at bounding box center [204, 127] width 133 height 10
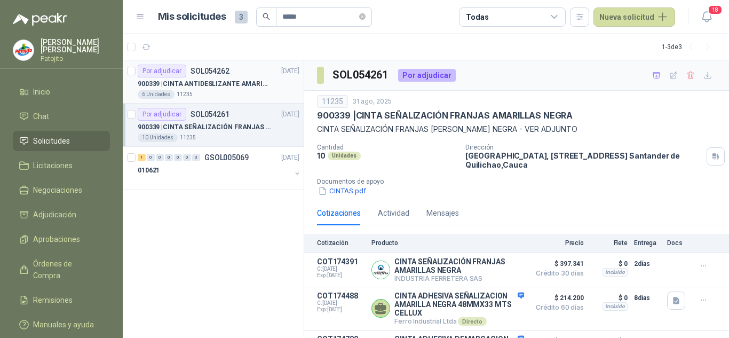
click at [220, 92] on div "6 Unidades 11235" at bounding box center [219, 94] width 162 height 9
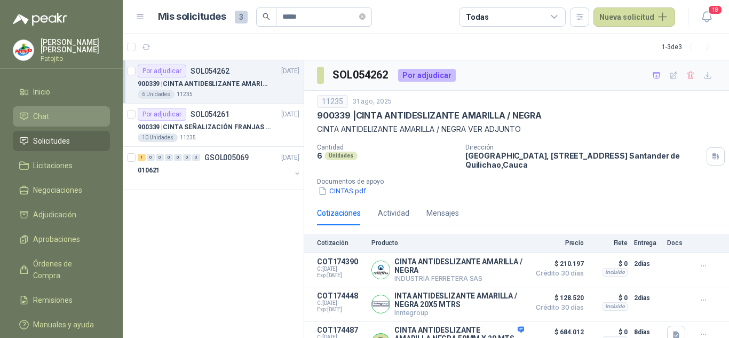
click at [66, 119] on li "Chat" at bounding box center [61, 116] width 84 height 12
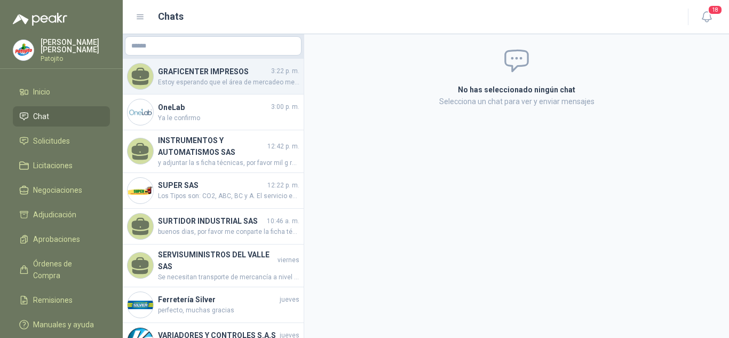
click at [204, 79] on span "Estoy esperando que el área de mercadeo me confirme el material, tan pronto me …" at bounding box center [228, 82] width 141 height 10
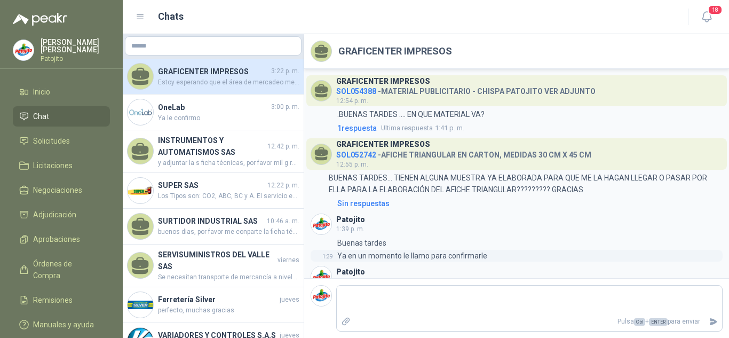
scroll to position [29, 0]
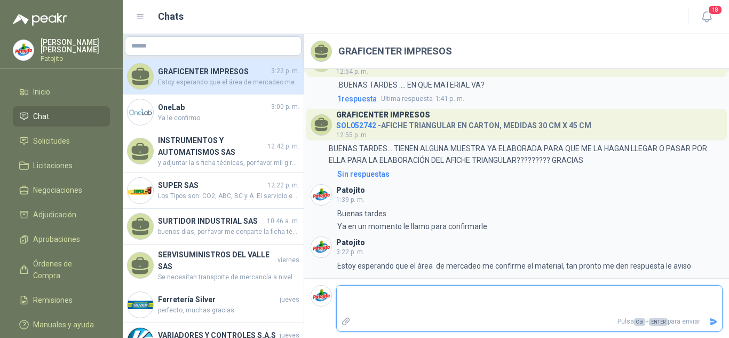
click at [375, 302] on textarea at bounding box center [529, 299] width 385 height 25
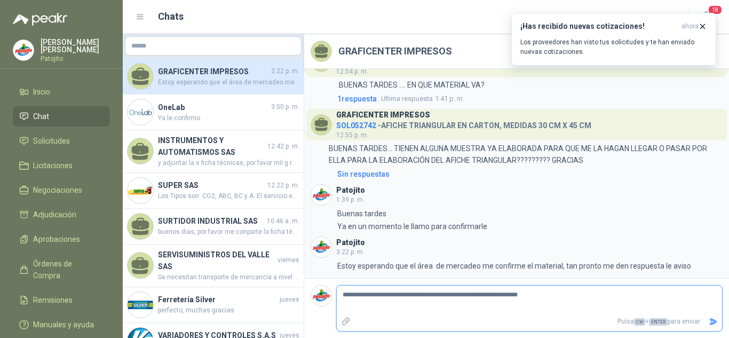
click at [713, 321] on icon "Enviar" at bounding box center [712, 321] width 9 height 9
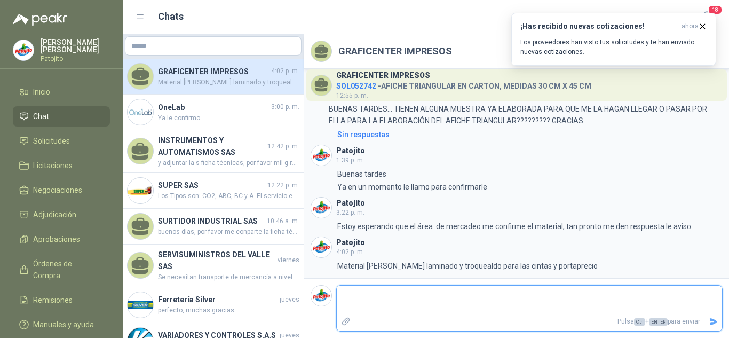
click at [575, 307] on textarea at bounding box center [529, 299] width 385 height 25
click at [712, 319] on icon "Enviar" at bounding box center [712, 321] width 7 height 7
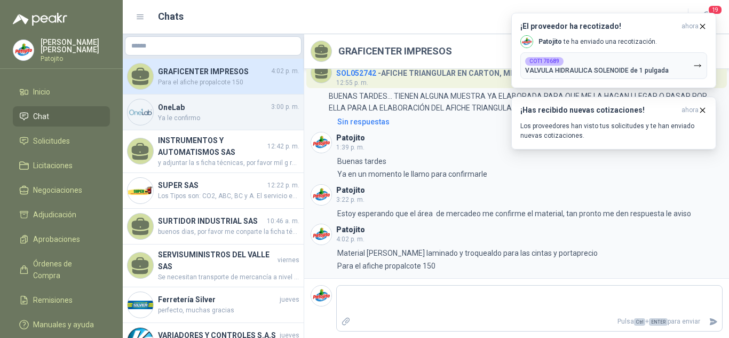
click at [174, 110] on h4 "OneLab" at bounding box center [213, 107] width 111 height 12
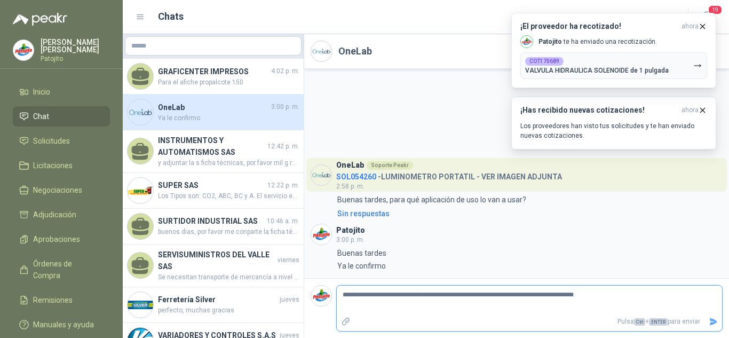
click at [716, 324] on icon "Enviar" at bounding box center [712, 321] width 9 height 9
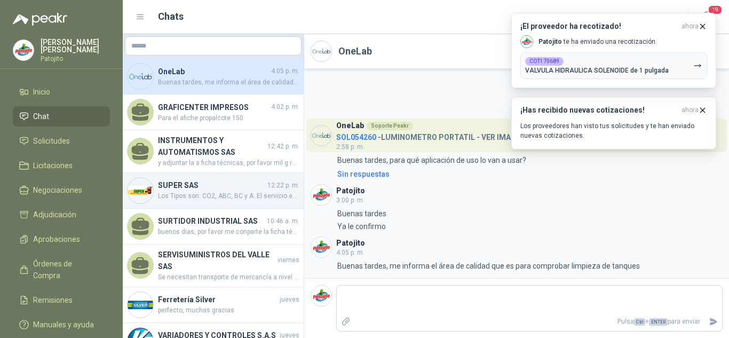
click at [207, 178] on div "SUPER SAS 12:22 p. m. Los Tipos son: CO2, ABC, BC y A. El servicio es para mant…" at bounding box center [213, 191] width 181 height 36
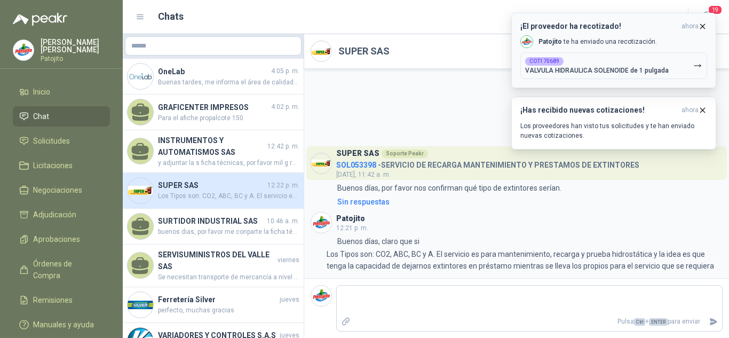
click at [703, 23] on icon "button" at bounding box center [702, 26] width 9 height 9
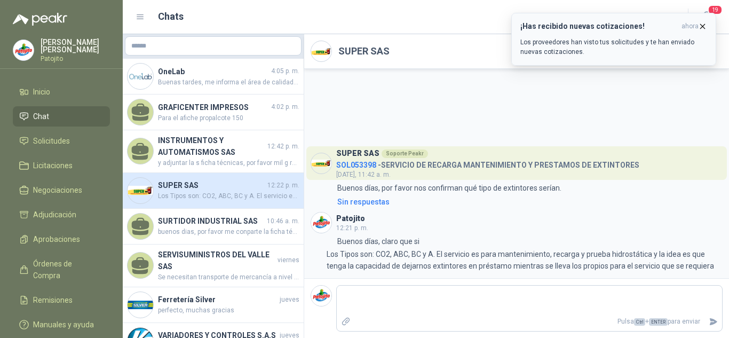
click at [704, 25] on icon "button" at bounding box center [702, 26] width 9 height 9
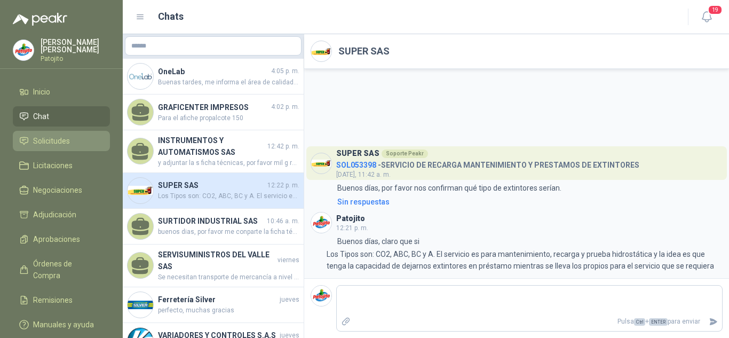
click at [39, 139] on span "Solicitudes" at bounding box center [51, 141] width 37 height 12
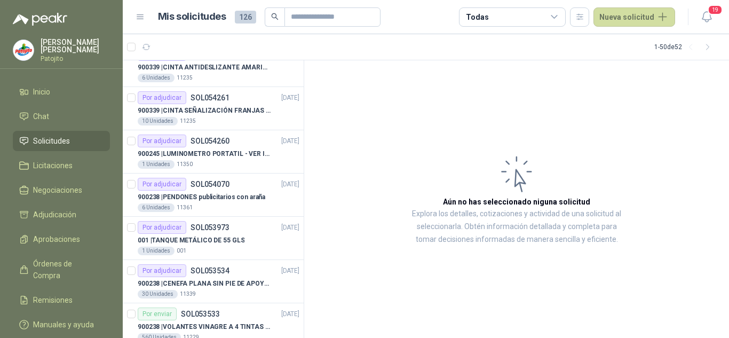
scroll to position [267, 0]
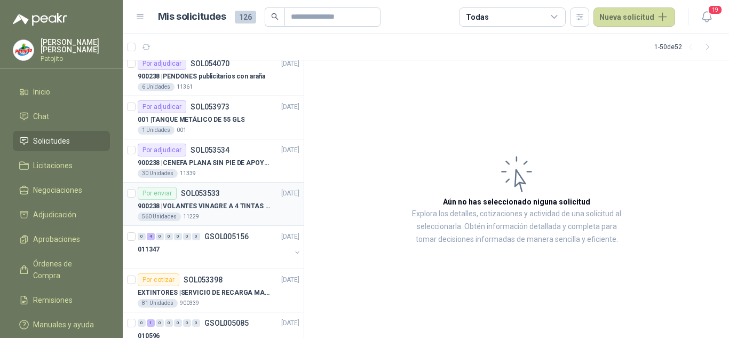
click at [235, 206] on p "900238 | VOLANTES VINAGRE A 4 TINTAS EN PROPALCOTE VER ARCHIVO ADJUNTO" at bounding box center [204, 206] width 133 height 10
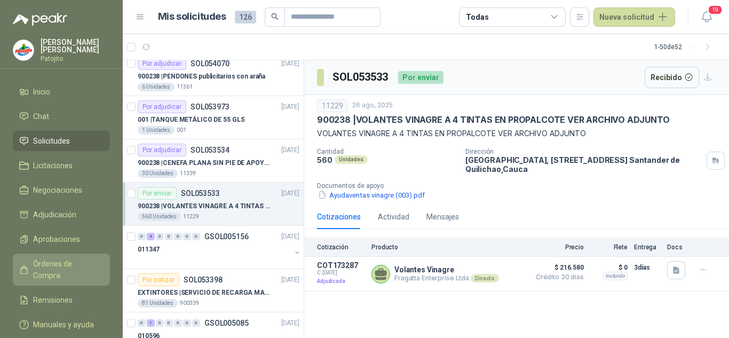
click at [58, 262] on span "Órdenes de Compra" at bounding box center [66, 269] width 67 height 23
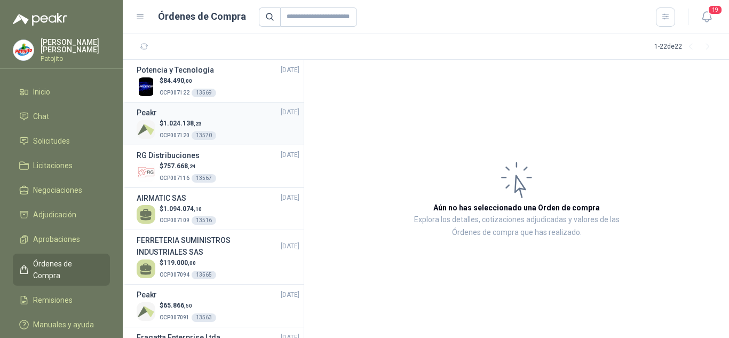
click at [226, 118] on div "$ 1.024.138 ,23 OCP007120 13570" at bounding box center [218, 129] width 163 height 22
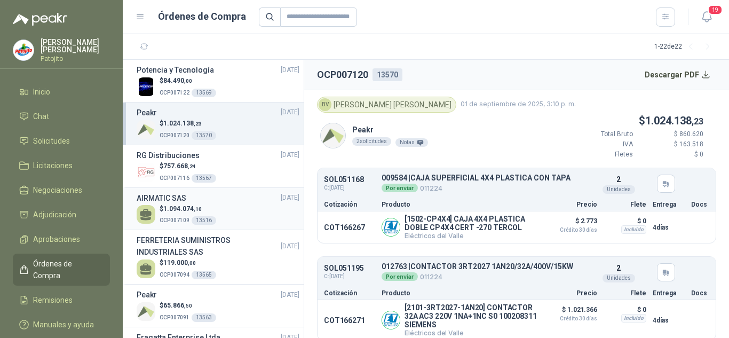
click at [225, 196] on div "AIRMATIC SAS [DATE]" at bounding box center [218, 198] width 163 height 12
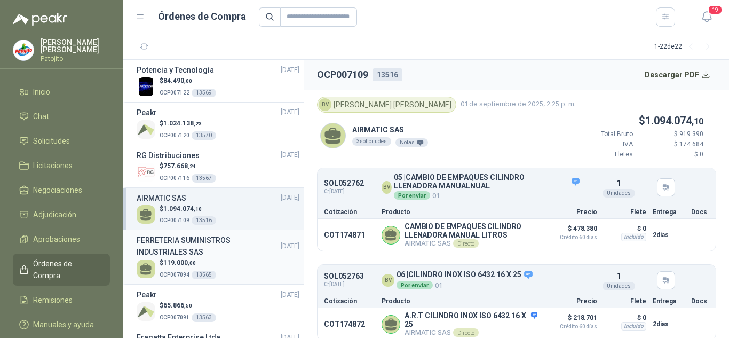
scroll to position [53, 0]
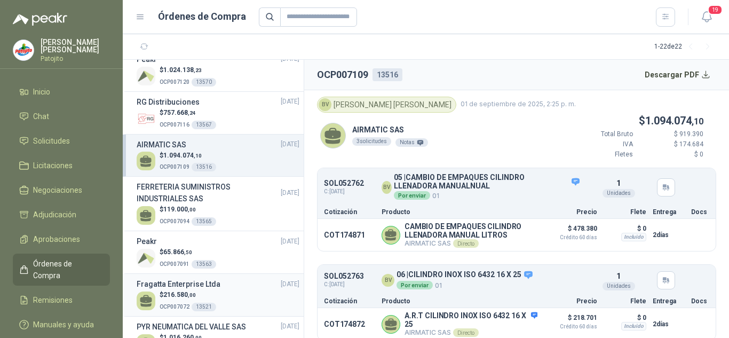
click at [222, 287] on div "[PERSON_NAME] Enterprise Ltda [DATE]" at bounding box center [218, 284] width 163 height 12
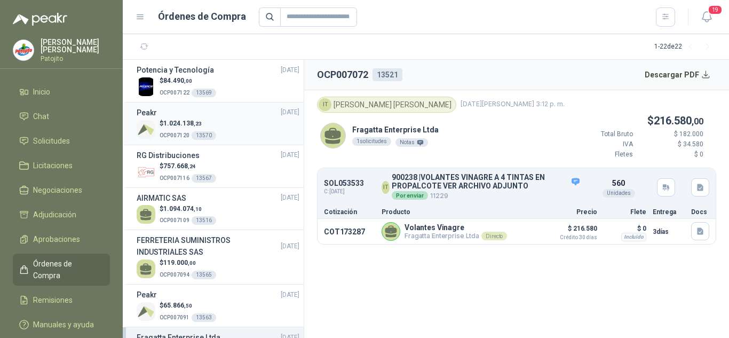
click at [229, 127] on div "$ 1.024.138 ,23 OCP007120 13570" at bounding box center [218, 129] width 163 height 22
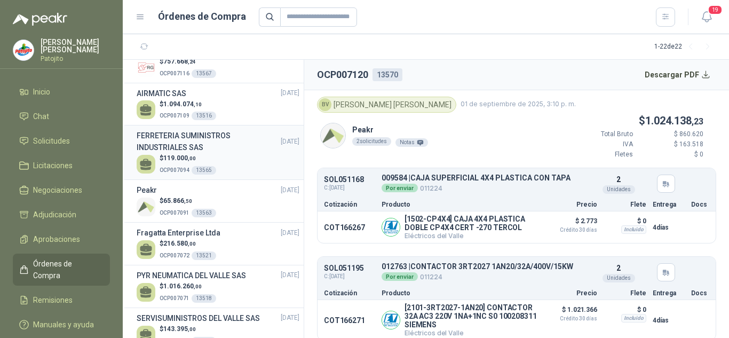
scroll to position [107, 0]
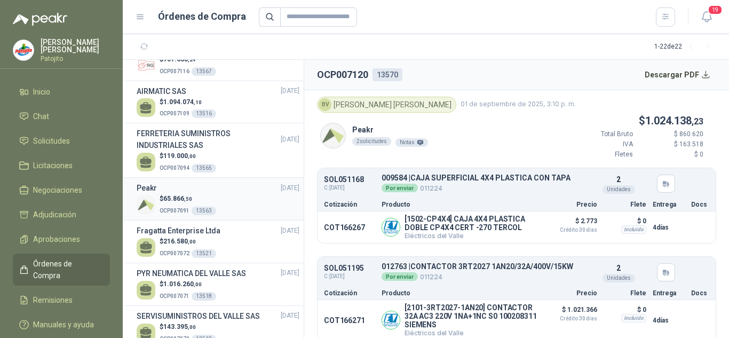
click at [229, 193] on div "Peakr [DATE]" at bounding box center [218, 188] width 163 height 12
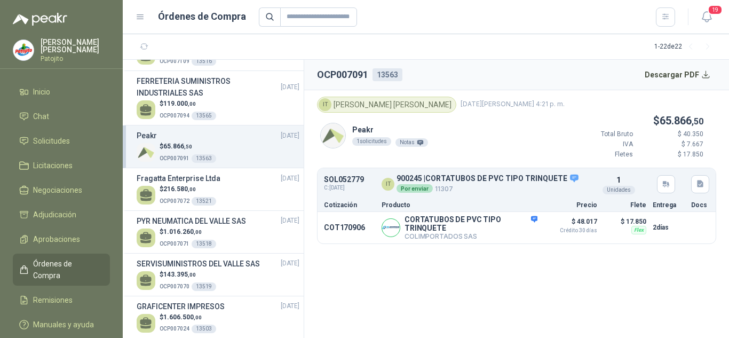
scroll to position [160, 0]
click at [223, 187] on div "$ 216.580 ,00 OCP007072 13521" at bounding box center [218, 194] width 163 height 22
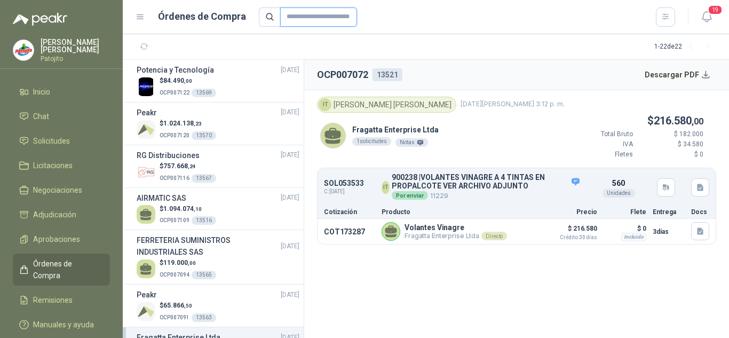
click at [299, 22] on input "text" at bounding box center [318, 16] width 77 height 19
click at [296, 12] on input "text" at bounding box center [318, 16] width 77 height 19
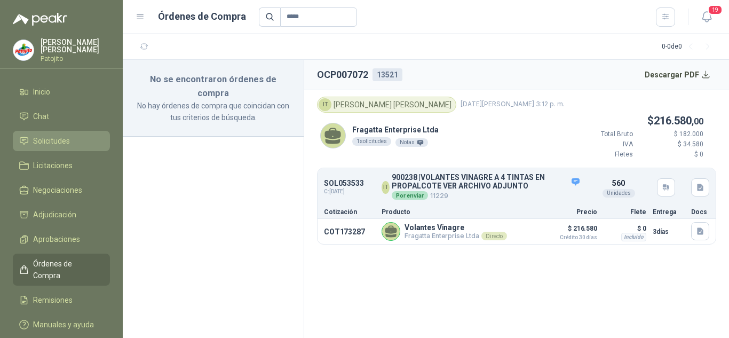
click at [47, 134] on link "Solicitudes" at bounding box center [61, 141] width 97 height 20
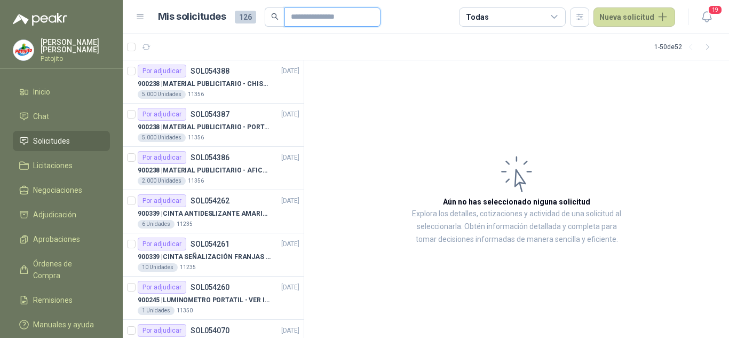
click at [311, 20] on input "text" at bounding box center [328, 17] width 75 height 18
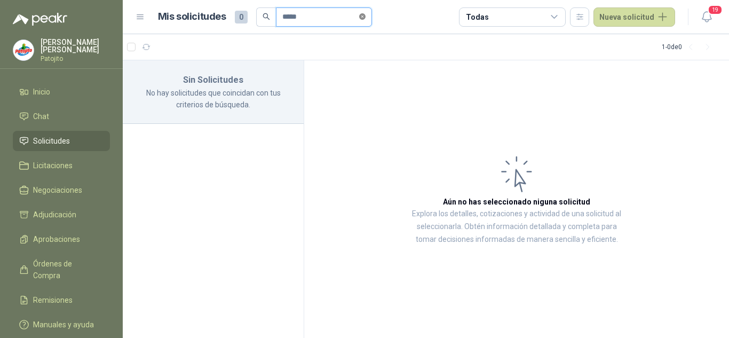
click at [365, 20] on span at bounding box center [362, 17] width 6 height 10
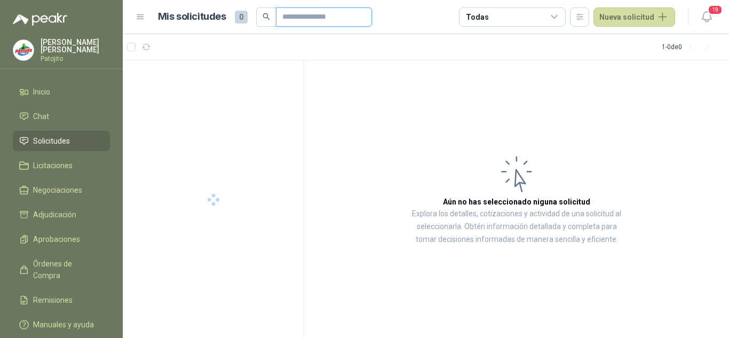
click at [341, 16] on input "text" at bounding box center [319, 17] width 75 height 18
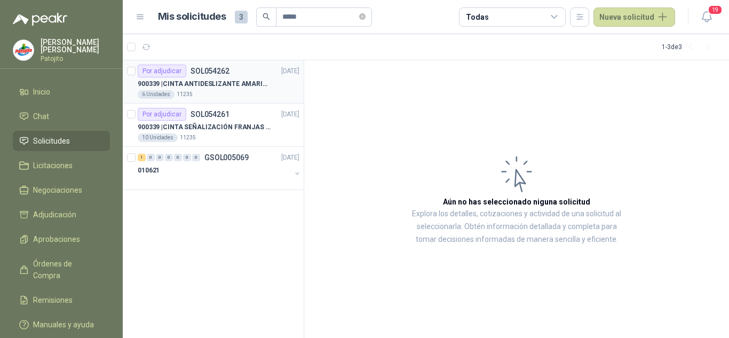
click at [225, 82] on p "900339 | CINTA ANTIDESLIZANTE AMARILLA / NEGRA" at bounding box center [204, 84] width 133 height 10
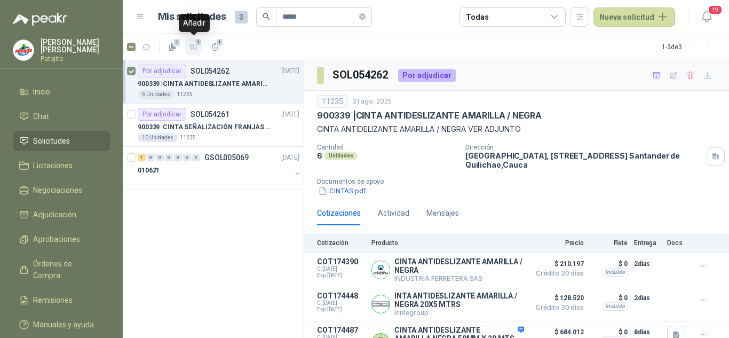
click at [198, 44] on span "1" at bounding box center [198, 42] width 7 height 9
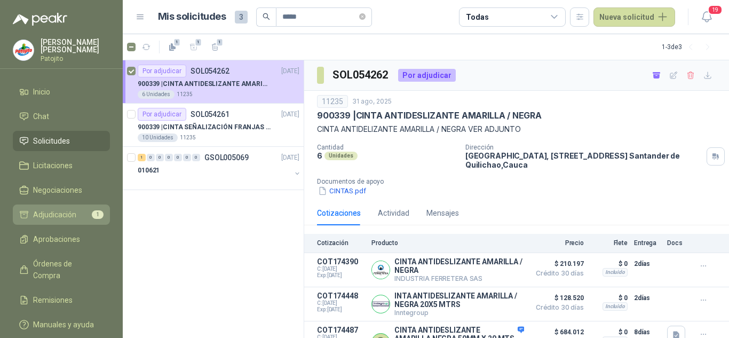
click at [51, 214] on span "Adjudicación" at bounding box center [54, 215] width 43 height 12
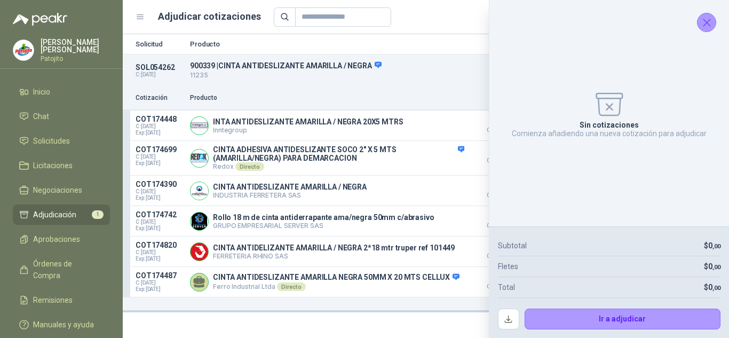
click at [703, 26] on icon "Cerrar" at bounding box center [706, 22] width 7 height 7
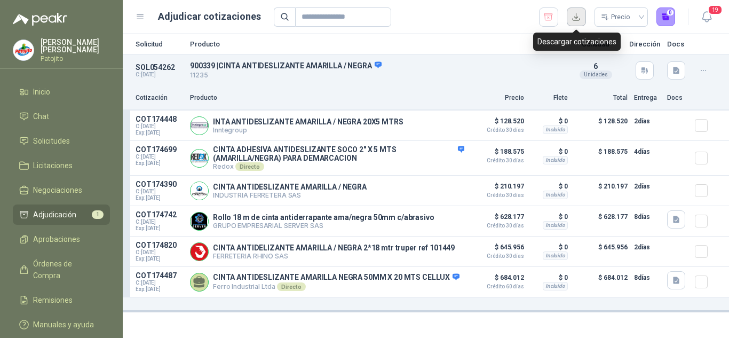
click at [580, 17] on button "button" at bounding box center [575, 16] width 19 height 19
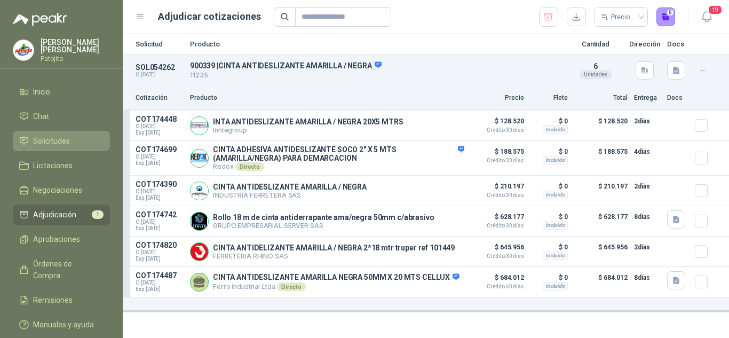
click at [44, 133] on link "Solicitudes" at bounding box center [61, 141] width 97 height 20
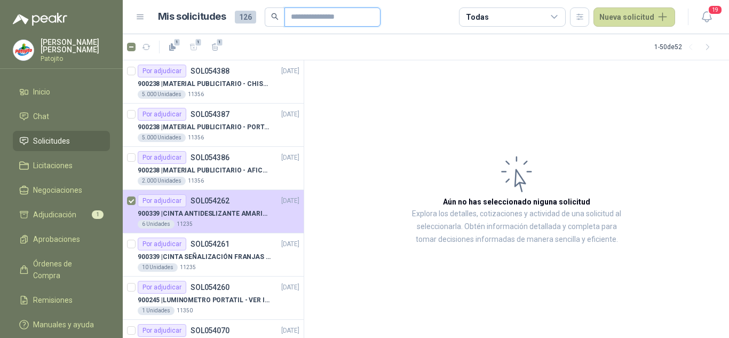
click at [322, 14] on input "text" at bounding box center [328, 17] width 75 height 18
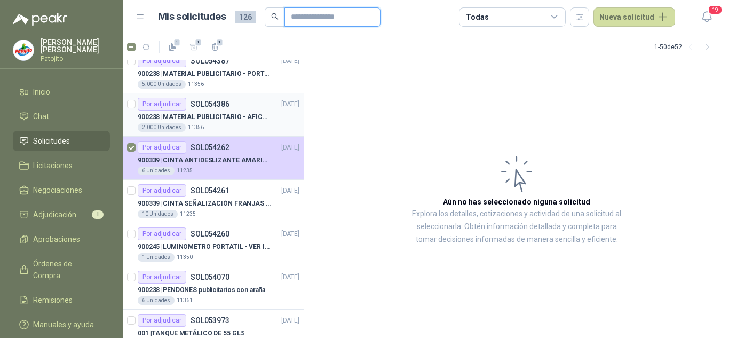
scroll to position [107, 0]
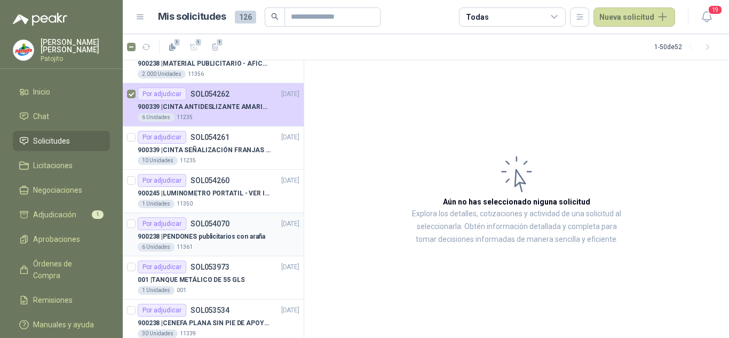
click at [220, 227] on p "SOL054070" at bounding box center [209, 223] width 39 height 7
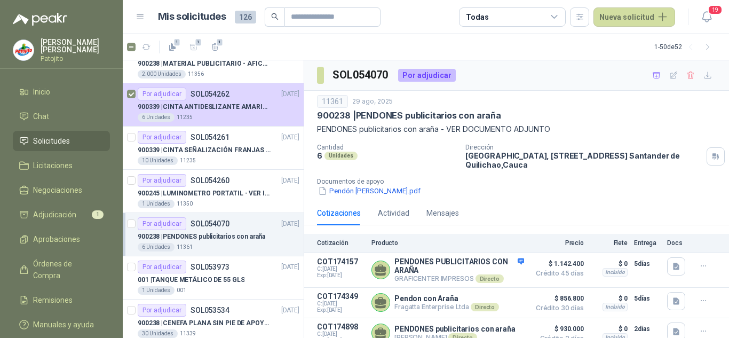
scroll to position [12, 0]
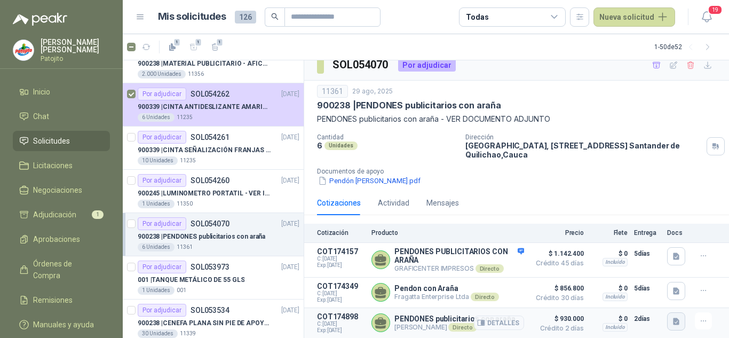
click at [673, 319] on icon "button" at bounding box center [676, 320] width 6 height 7
click at [594, 297] on button "Cotizacion PATOJITO 40.jpg" at bounding box center [618, 296] width 102 height 11
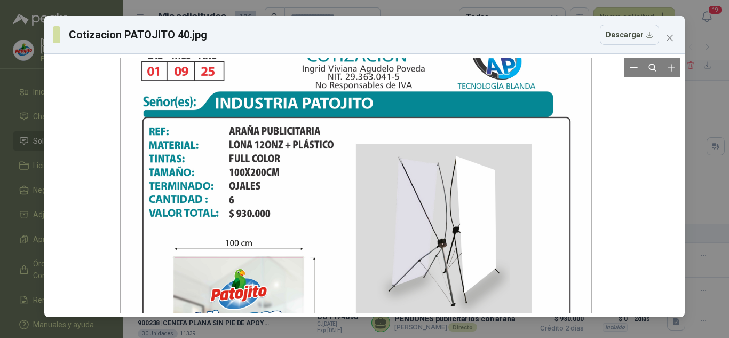
drag, startPoint x: 300, startPoint y: 187, endPoint x: 287, endPoint y: 137, distance: 51.4
click at [287, 137] on div at bounding box center [355, 319] width 472 height 611
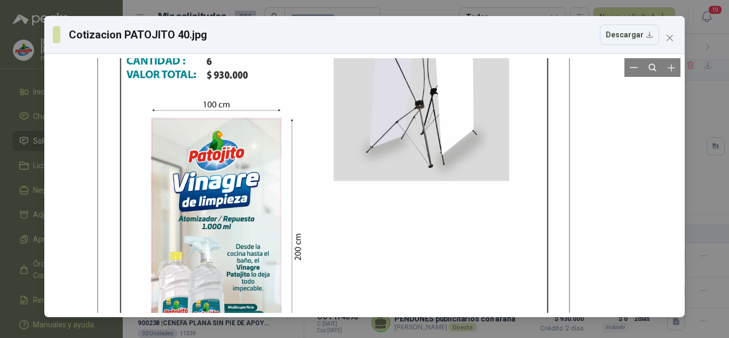
drag, startPoint x: 333, startPoint y: 171, endPoint x: 302, endPoint y: 84, distance: 92.8
click at [302, 84] on div at bounding box center [333, 181] width 472 height 611
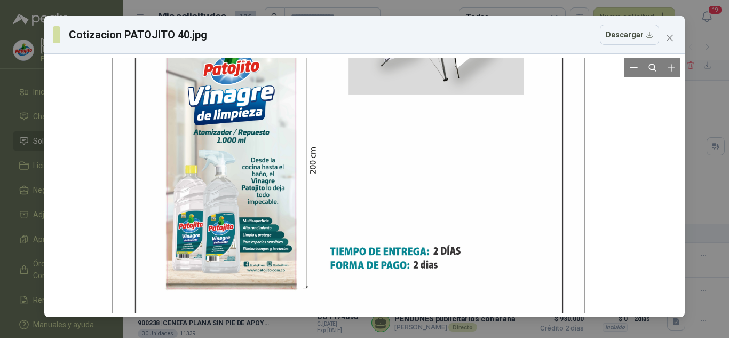
drag, startPoint x: 315, startPoint y: 171, endPoint x: 299, endPoint y: 85, distance: 87.3
click at [299, 85] on div at bounding box center [348, 94] width 472 height 611
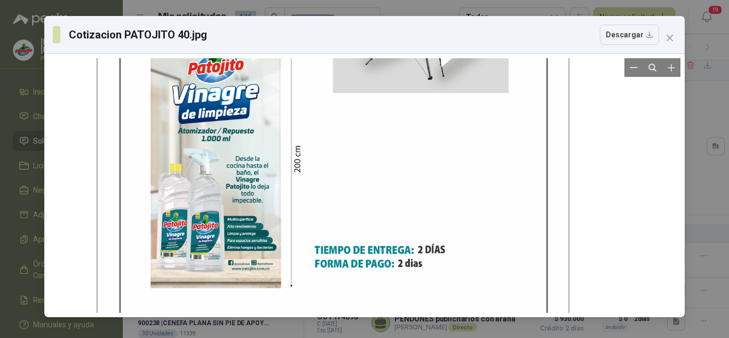
drag, startPoint x: 325, startPoint y: 159, endPoint x: 293, endPoint y: 202, distance: 53.4
click at [293, 202] on div at bounding box center [333, 93] width 472 height 611
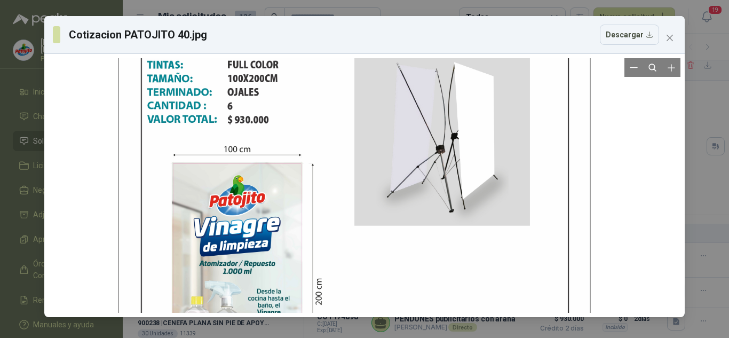
drag, startPoint x: 313, startPoint y: 119, endPoint x: 303, endPoint y: 230, distance: 111.4
click at [303, 230] on div at bounding box center [354, 225] width 472 height 611
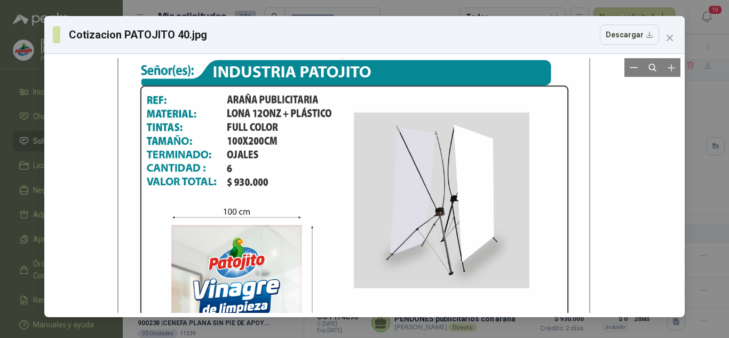
drag, startPoint x: 297, startPoint y: 127, endPoint x: 286, endPoint y: 191, distance: 65.4
click at [286, 191] on div at bounding box center [353, 287] width 472 height 611
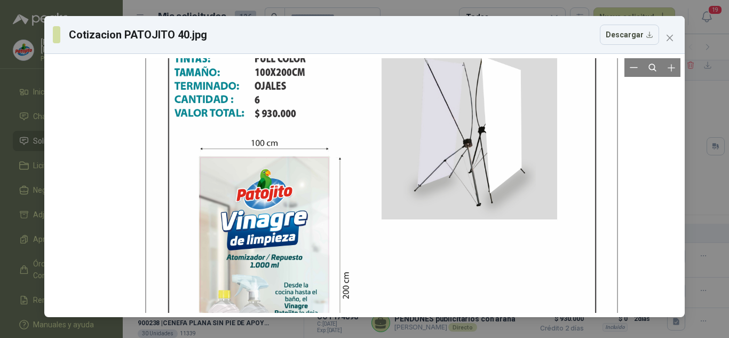
drag, startPoint x: 303, startPoint y: 183, endPoint x: 321, endPoint y: 80, distance: 104.9
click at [321, 80] on div at bounding box center [381, 219] width 472 height 611
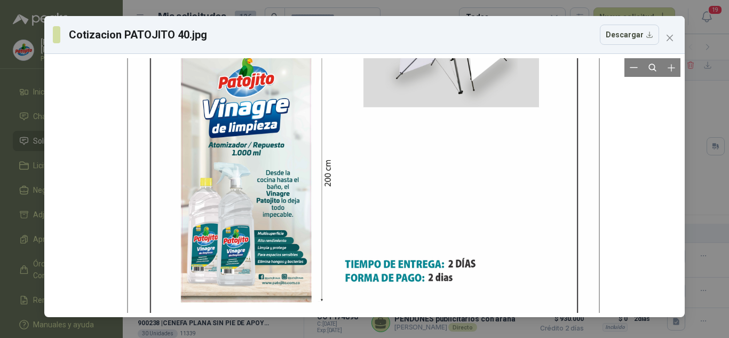
drag, startPoint x: 319, startPoint y: 133, endPoint x: 318, endPoint y: 81, distance: 52.8
click at [318, 81] on div at bounding box center [363, 107] width 472 height 611
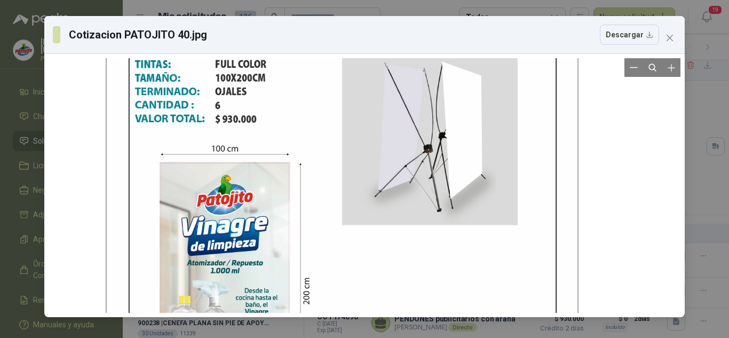
drag, startPoint x: 307, startPoint y: 108, endPoint x: 284, endPoint y: 242, distance: 135.7
click at [284, 242] on div at bounding box center [342, 224] width 472 height 611
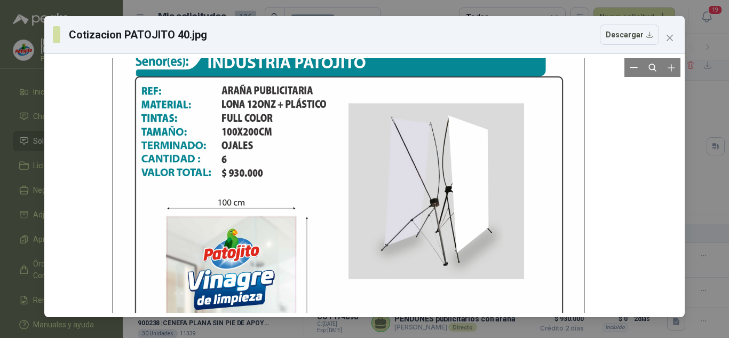
drag, startPoint x: 272, startPoint y: 165, endPoint x: 256, endPoint y: 219, distance: 56.2
click at [256, 219] on div at bounding box center [348, 278] width 472 height 611
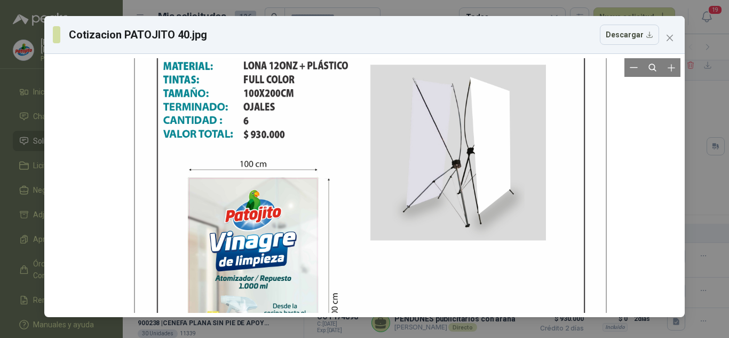
drag, startPoint x: 255, startPoint y: 204, endPoint x: 287, endPoint y: 71, distance: 136.5
click at [278, 49] on div "Cotizacion PATOJITO 40.jpg Descargar" at bounding box center [364, 166] width 640 height 301
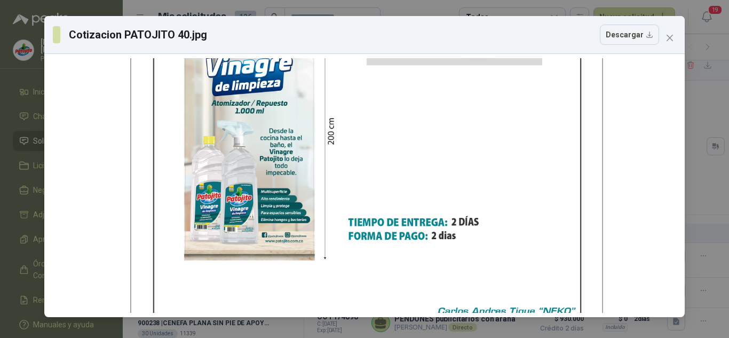
drag, startPoint x: 307, startPoint y: 150, endPoint x: 304, endPoint y: 25, distance: 125.9
click at [304, 25] on div "Cotizacion PATOJITO 40.jpg Descargar" at bounding box center [364, 166] width 640 height 301
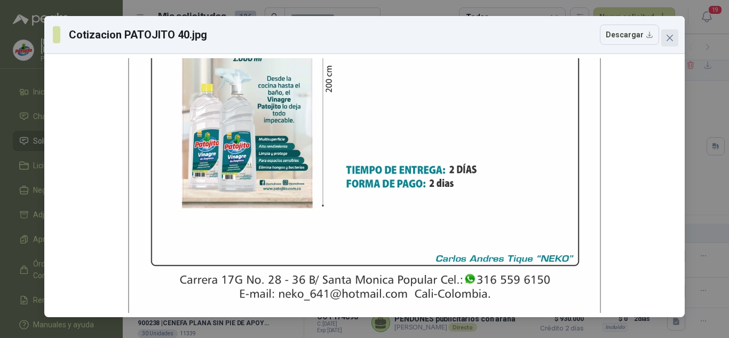
click at [666, 36] on icon "close" at bounding box center [669, 38] width 9 height 9
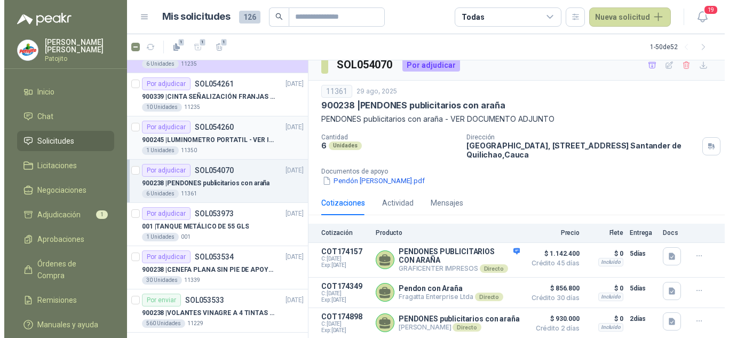
scroll to position [0, 0]
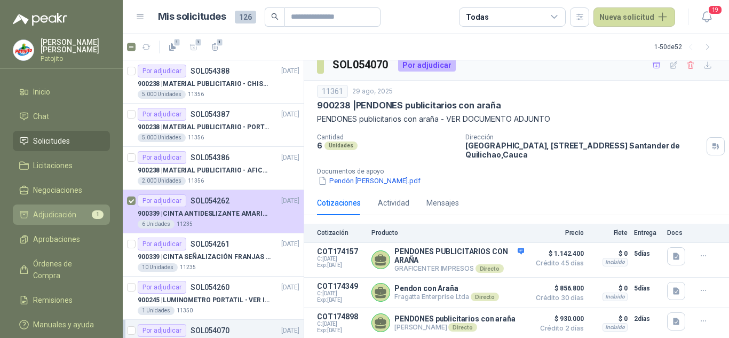
click at [73, 212] on span "Adjudicación" at bounding box center [54, 215] width 43 height 12
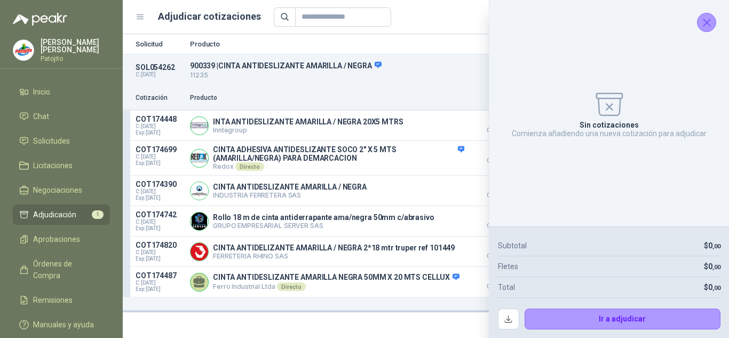
click at [706, 25] on icon "Cerrar" at bounding box center [706, 22] width 13 height 13
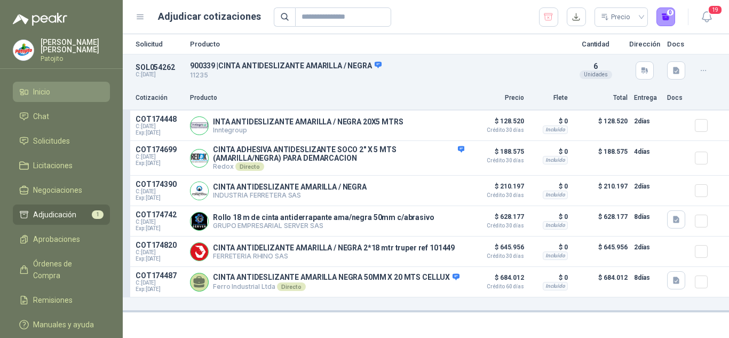
click at [55, 89] on li "Inicio" at bounding box center [61, 92] width 84 height 12
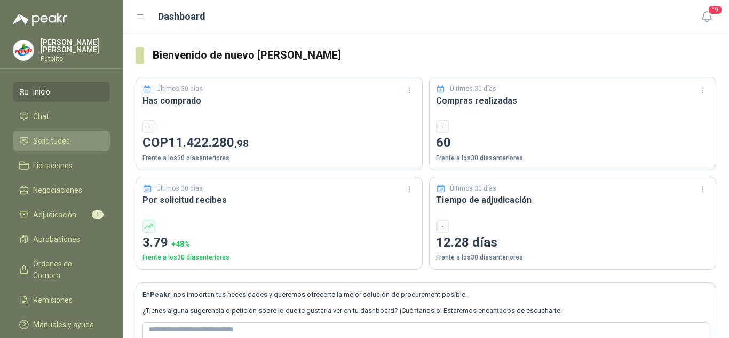
click at [70, 131] on link "Solicitudes" at bounding box center [61, 141] width 97 height 20
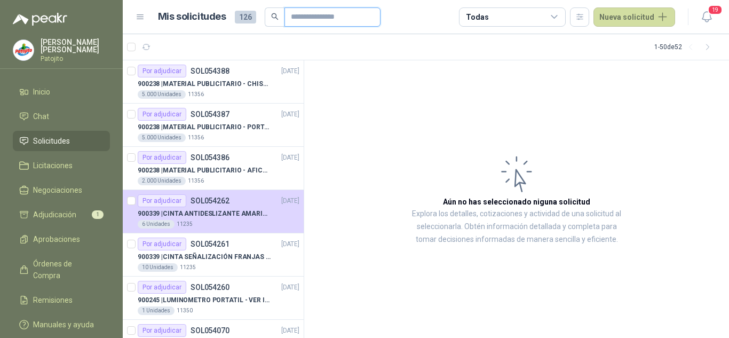
click at [295, 17] on input "text" at bounding box center [328, 17] width 75 height 18
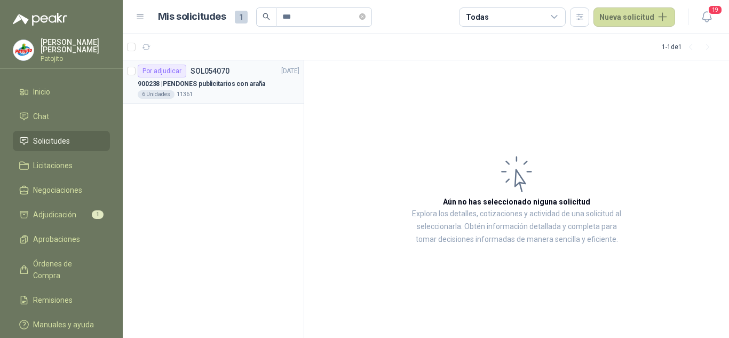
click at [229, 82] on p "900238 | PENDONES publicitarios con araña" at bounding box center [201, 84] width 127 height 10
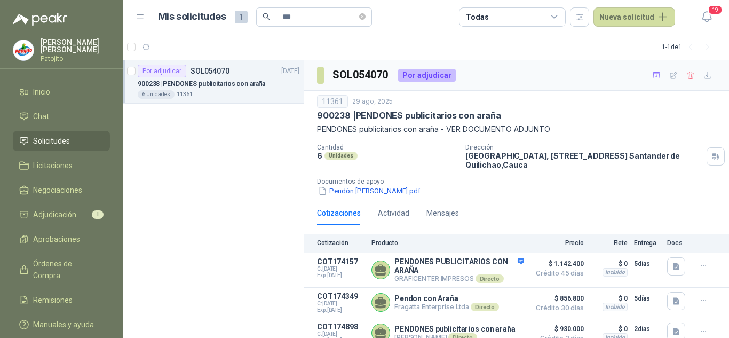
click at [135, 69] on article "Por adjudicar SOL054070 [DATE] 900238 | PENDONES publicitarios con araña 6 Unid…" at bounding box center [213, 81] width 181 height 43
click at [65, 210] on span "Adjudicación" at bounding box center [54, 215] width 43 height 12
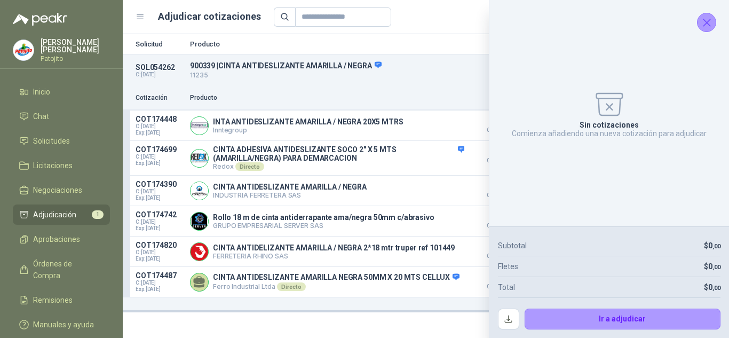
click at [703, 17] on icon "Cerrar" at bounding box center [706, 22] width 13 height 13
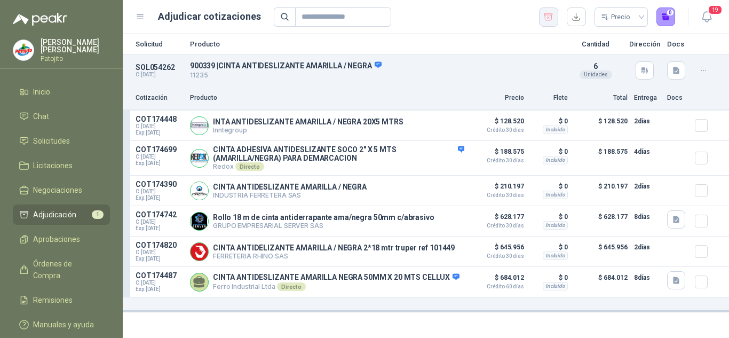
click at [552, 14] on icon "button" at bounding box center [548, 17] width 10 height 11
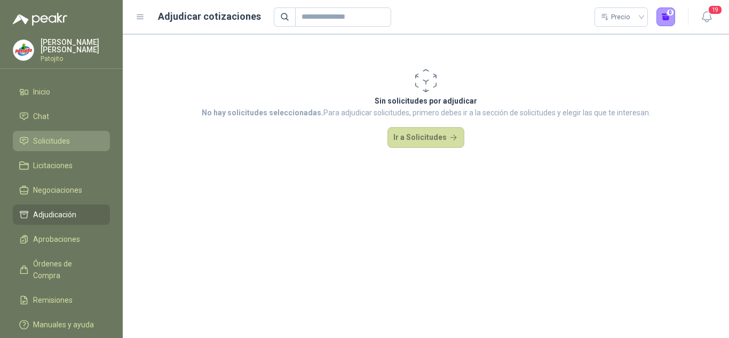
click at [57, 141] on span "Solicitudes" at bounding box center [51, 141] width 37 height 12
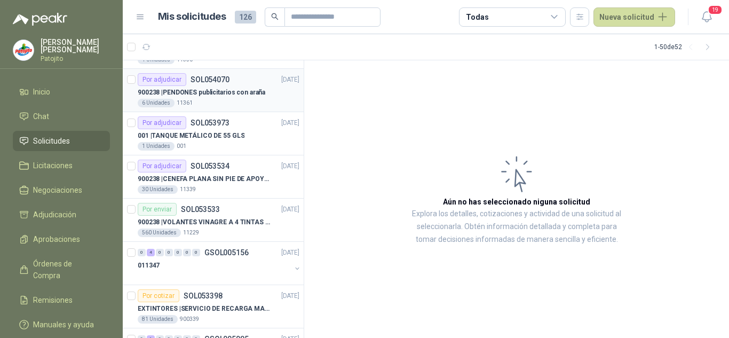
scroll to position [267, 0]
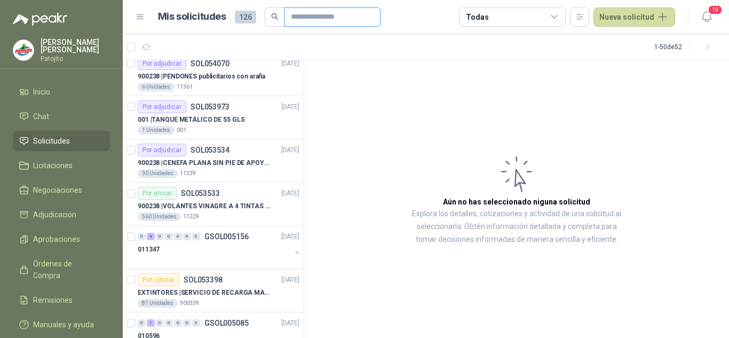
click at [330, 18] on input "text" at bounding box center [328, 17] width 75 height 18
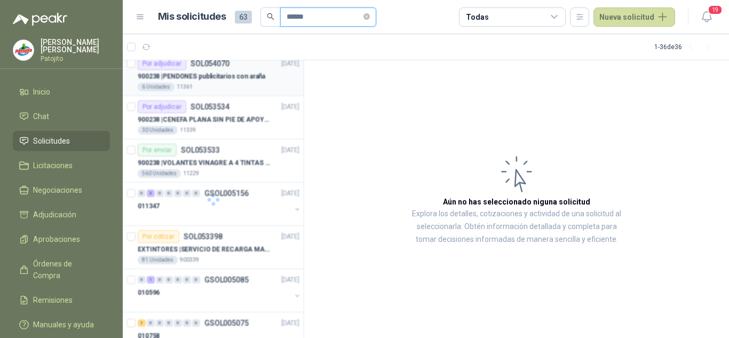
scroll to position [0, 0]
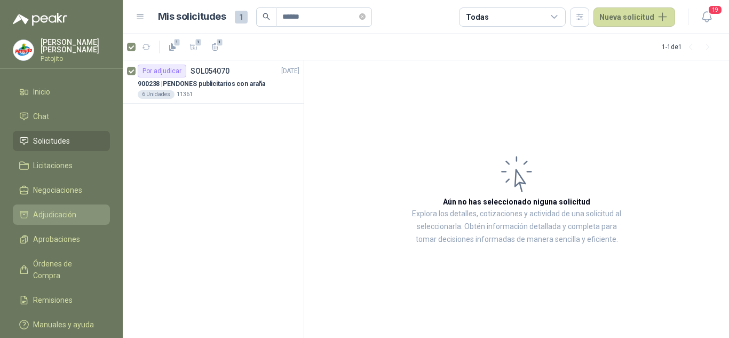
click at [67, 220] on link "Adjudicación" at bounding box center [61, 214] width 97 height 20
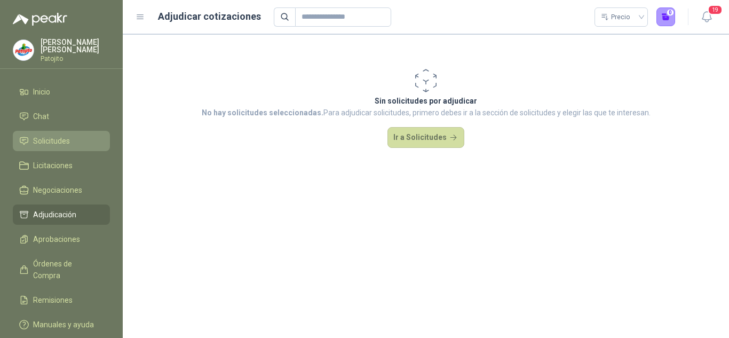
click at [52, 138] on span "Solicitudes" at bounding box center [51, 141] width 37 height 12
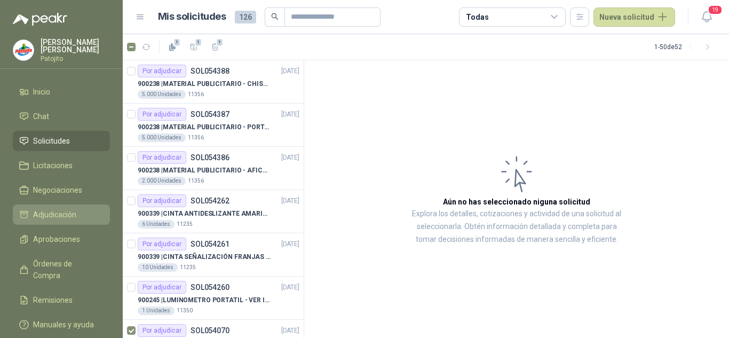
click at [67, 205] on link "Adjudicación" at bounding box center [61, 214] width 97 height 20
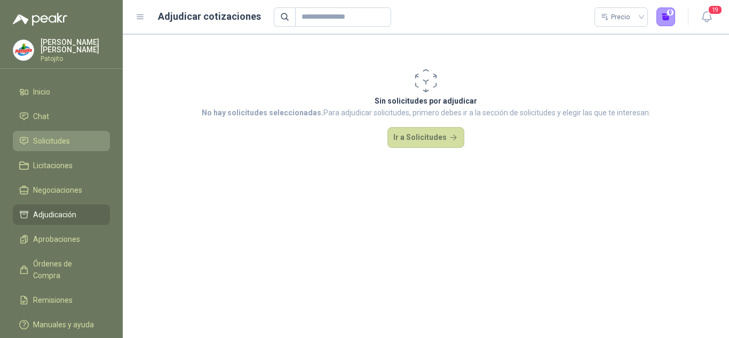
click at [70, 136] on li "Solicitudes" at bounding box center [61, 141] width 84 height 12
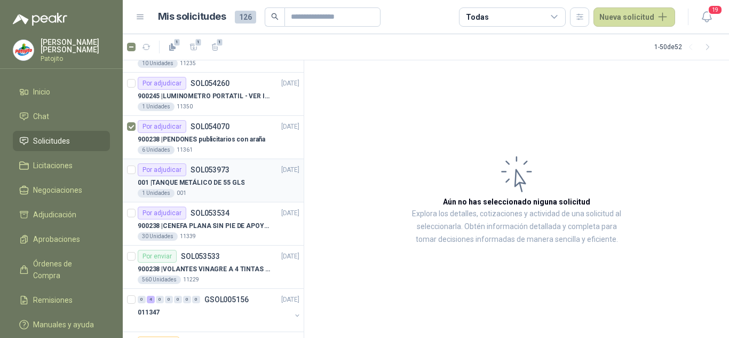
scroll to position [213, 0]
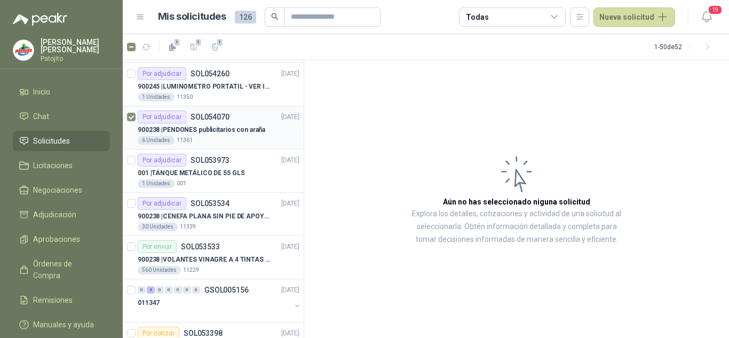
click at [210, 129] on p "900238 | PENDONES publicitarios con araña" at bounding box center [201, 130] width 127 height 10
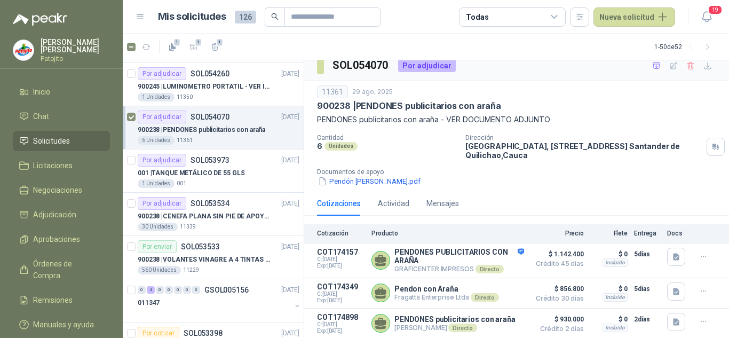
scroll to position [12, 0]
click at [59, 211] on span "Adjudicación" at bounding box center [54, 215] width 43 height 12
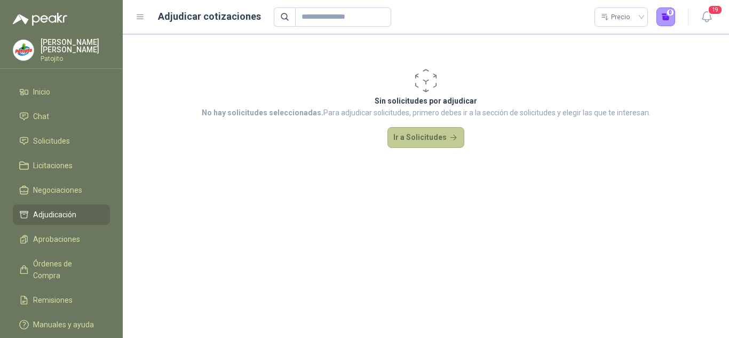
click at [413, 139] on button "Ir a Solicitudes" at bounding box center [425, 137] width 77 height 21
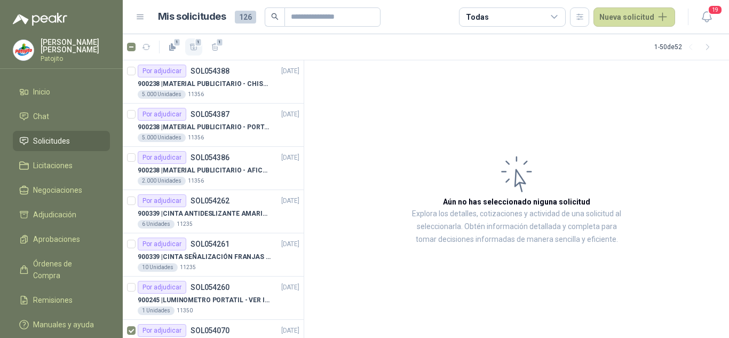
click at [194, 44] on icon "button" at bounding box center [193, 47] width 9 height 9
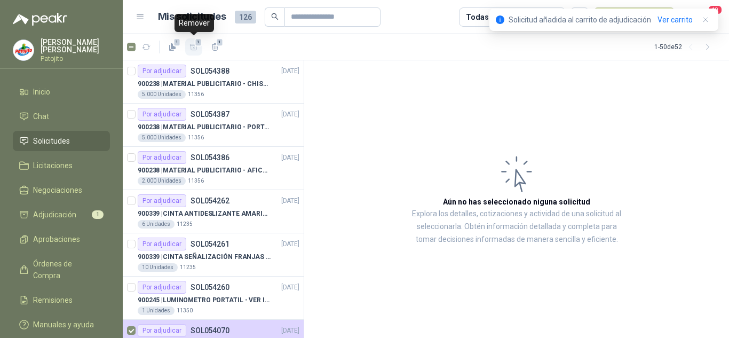
click at [194, 44] on icon "button" at bounding box center [193, 47] width 9 height 9
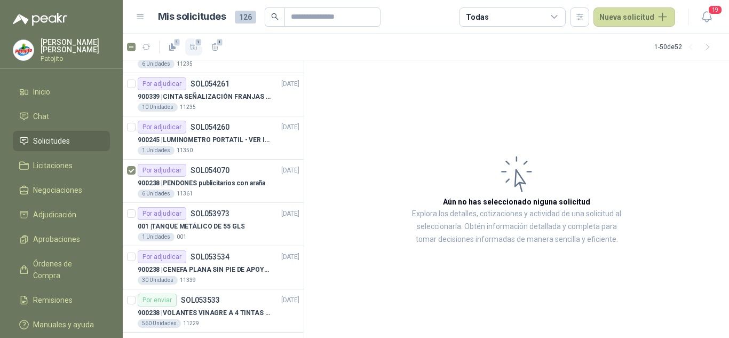
scroll to position [267, 0]
